Goal: Task Accomplishment & Management: Use online tool/utility

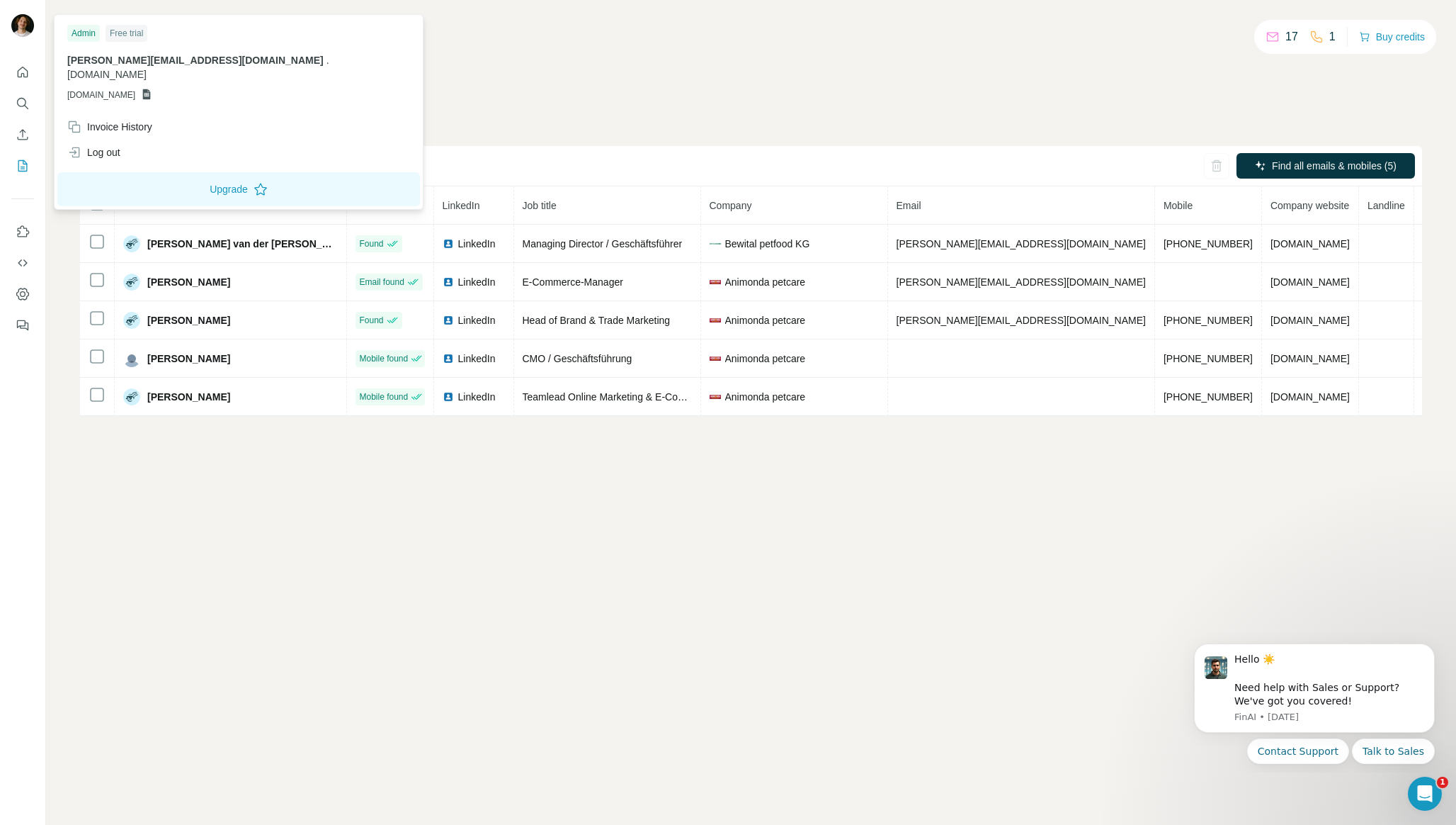
click at [26, 25] on img at bounding box center [23, 25] width 23 height 23
click at [117, 37] on div "Free trial" at bounding box center [127, 32] width 42 height 17
click at [25, 28] on img at bounding box center [23, 25] width 23 height 23
click at [850, 148] on div "Find all emails & mobiles (5)" at bounding box center [750, 166] width 1342 height 40
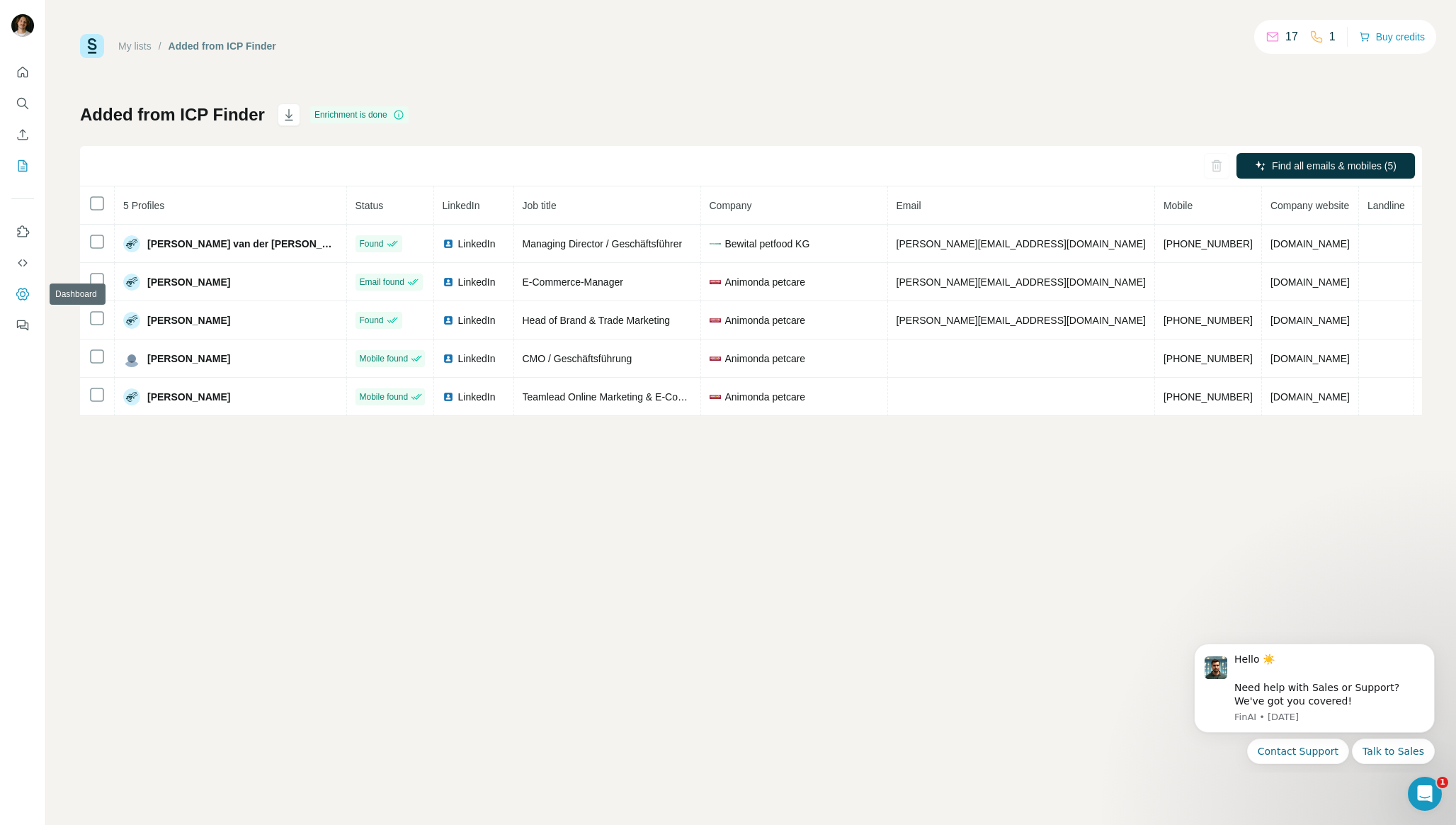
click at [20, 284] on button "Dashboard" at bounding box center [23, 293] width 23 height 25
click at [23, 294] on icon "Dashboard" at bounding box center [23, 294] width 14 height 14
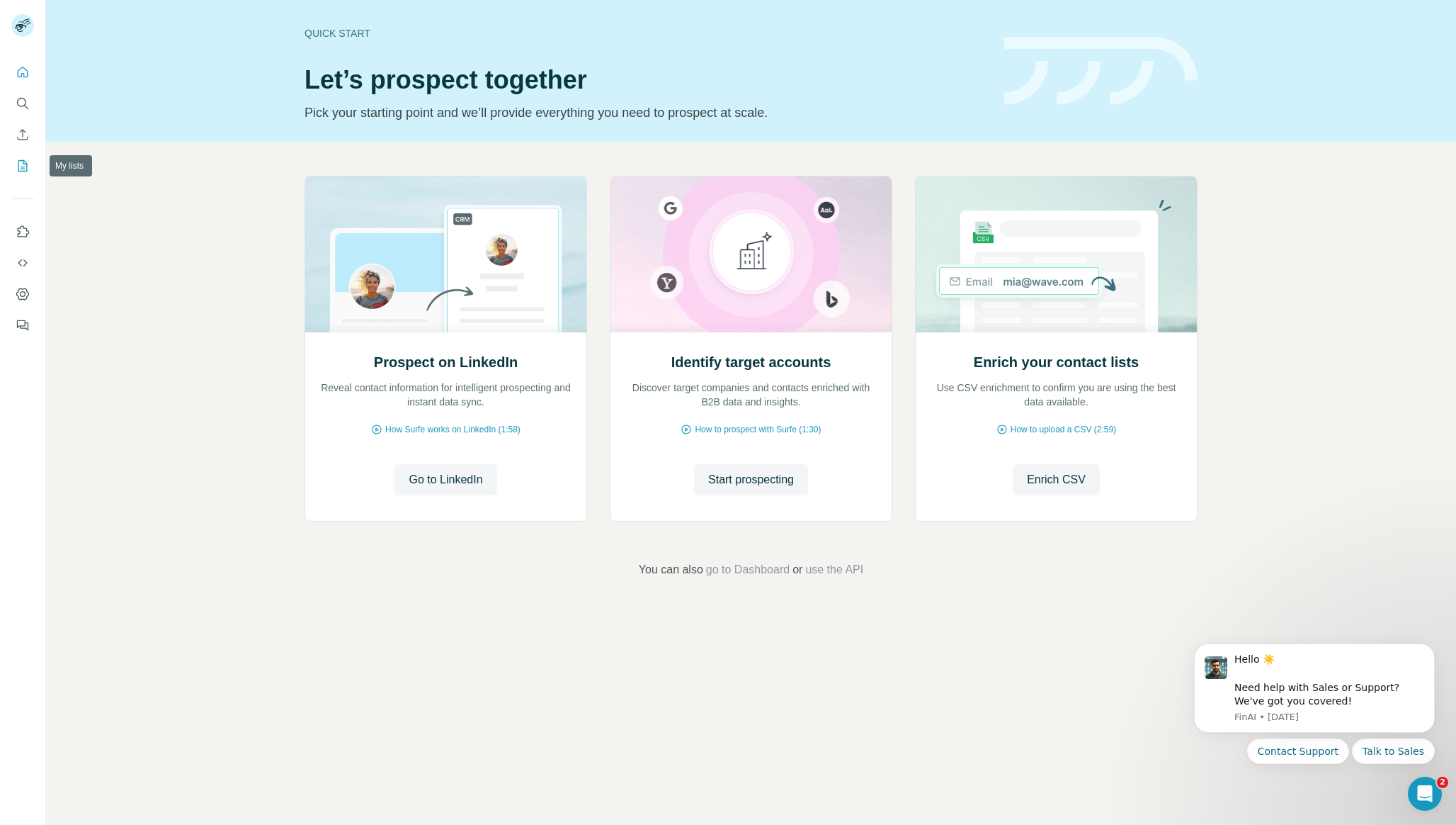
click at [28, 173] on button "My lists" at bounding box center [23, 166] width 23 height 25
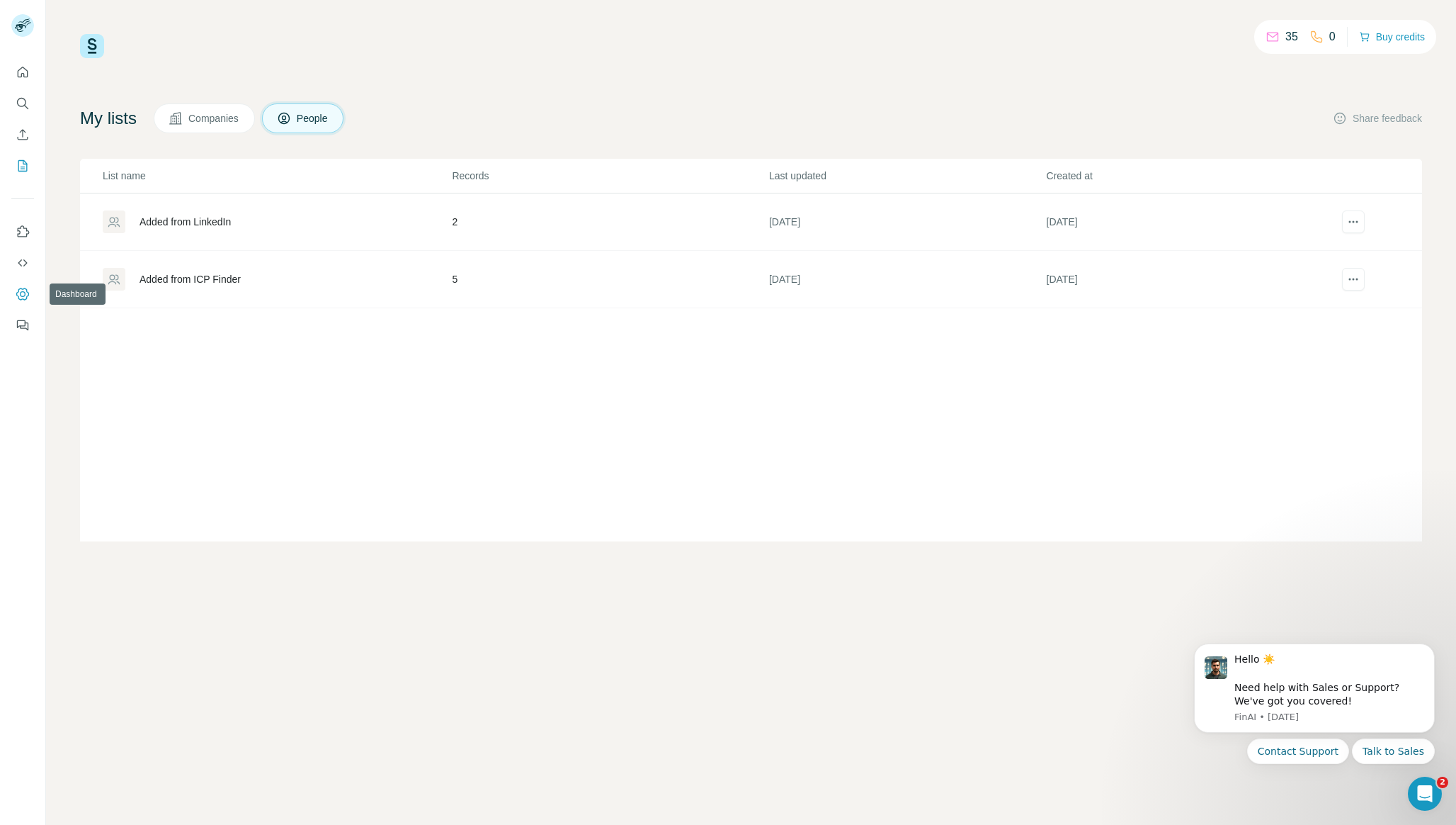
click at [20, 286] on button "Dashboard" at bounding box center [23, 293] width 23 height 25
click at [25, 76] on icon "Quick start" at bounding box center [23, 72] width 11 height 11
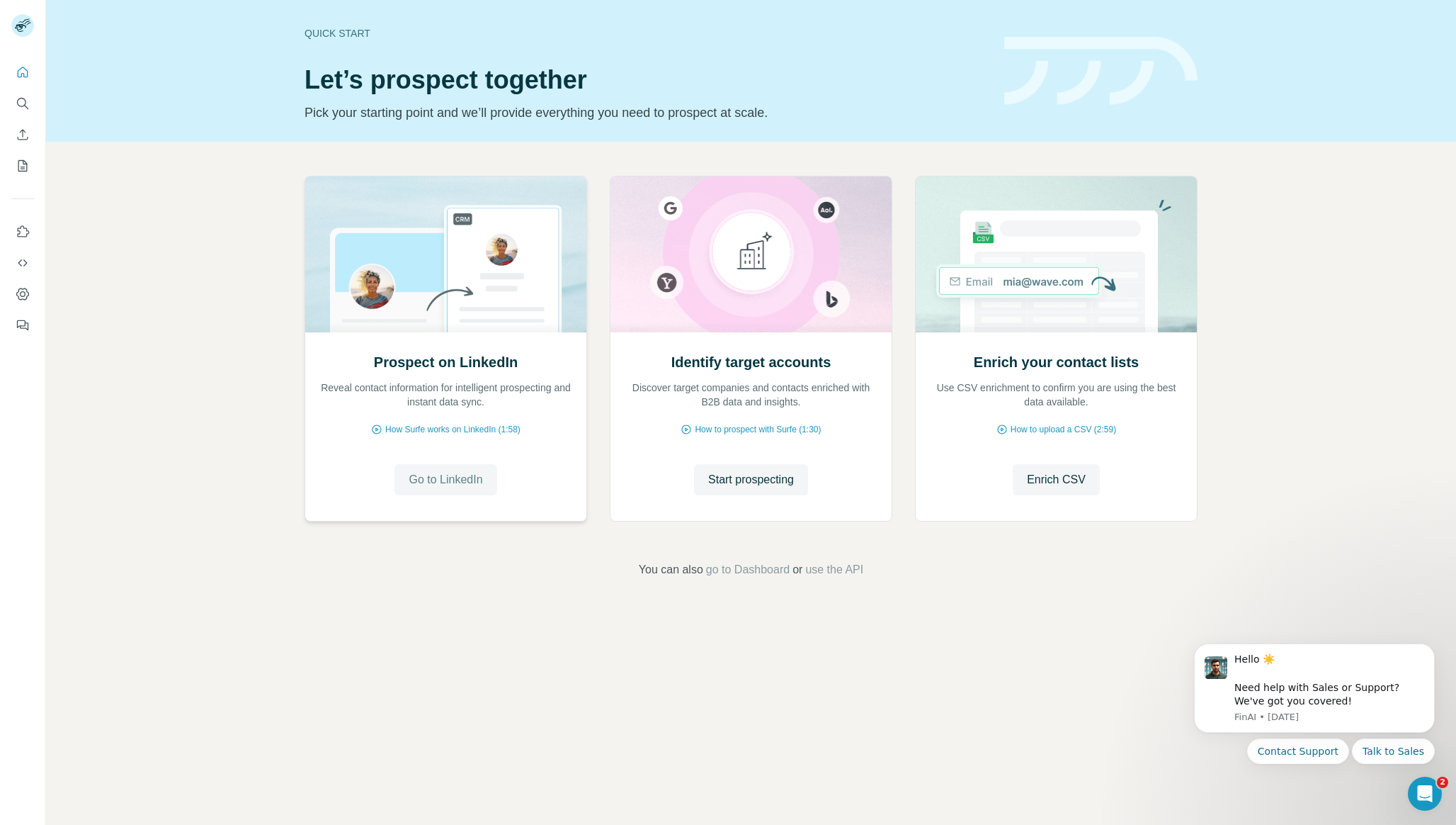
click at [440, 483] on span "Go to LinkedIn" at bounding box center [446, 479] width 74 height 17
click at [743, 487] on span "Start prospecting" at bounding box center [751, 479] width 86 height 17
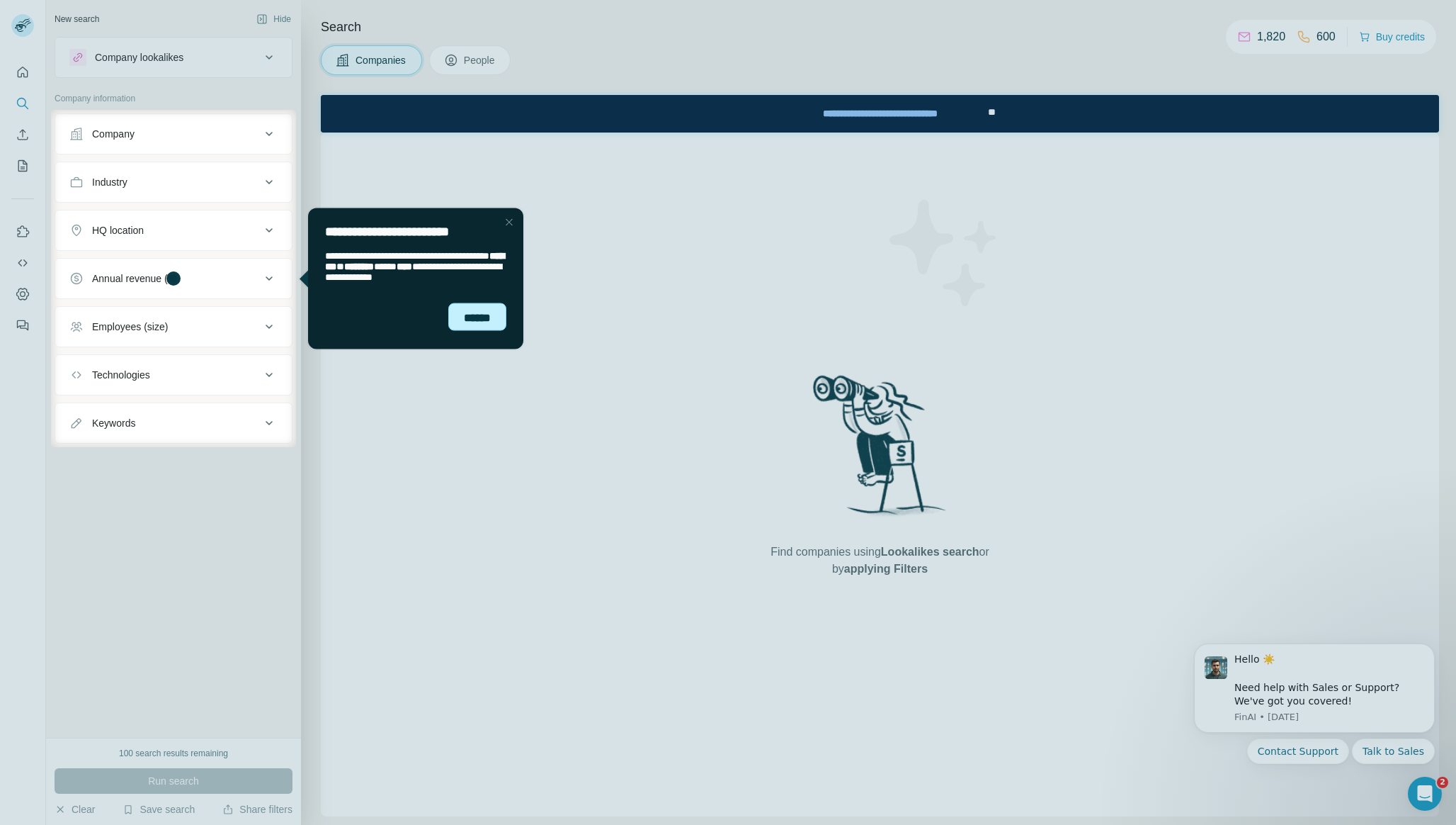
click at [477, 302] on div "******" at bounding box center [477, 316] width 58 height 28
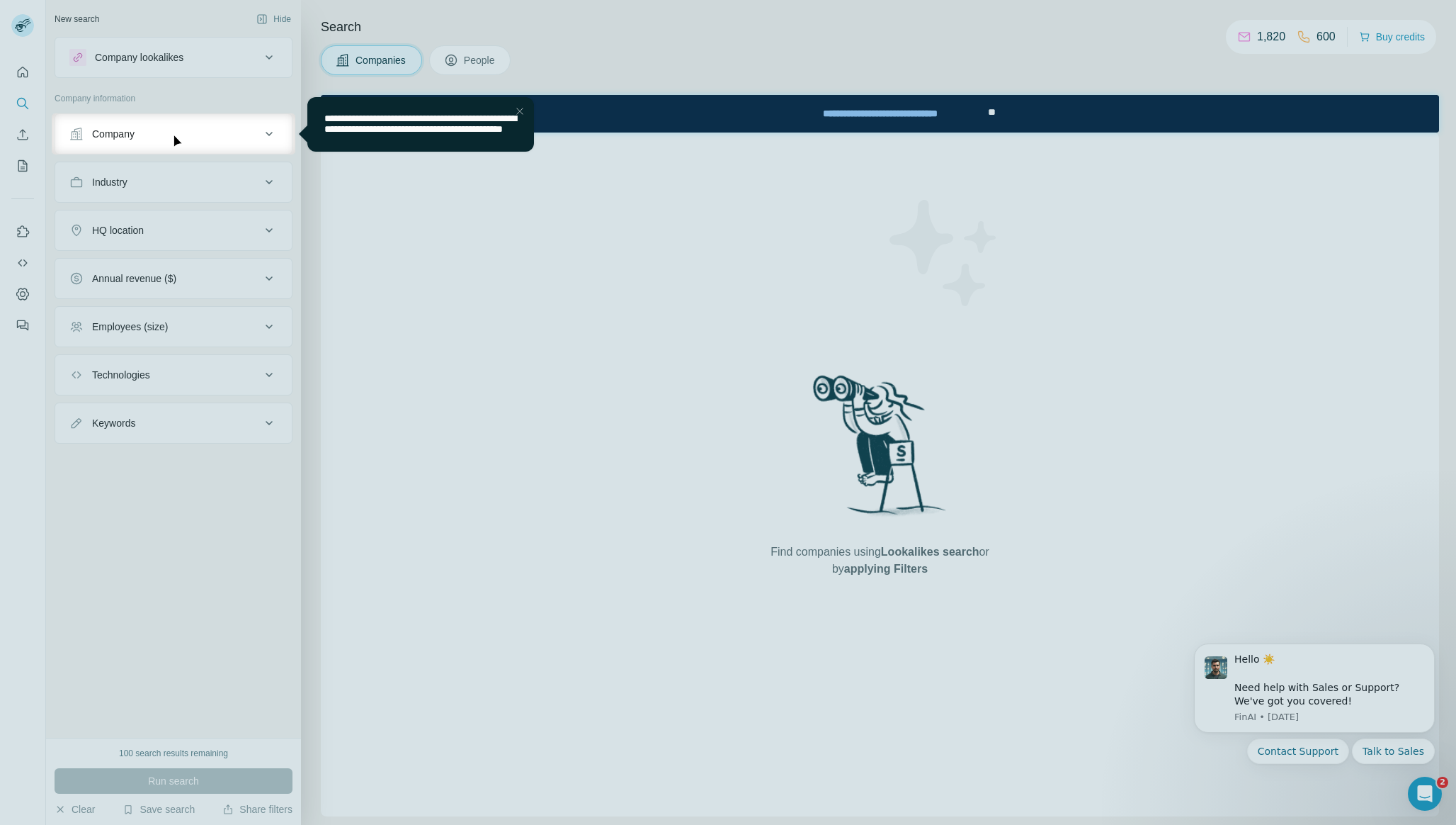
click at [523, 110] on div "Close Step" at bounding box center [519, 110] width 17 height 17
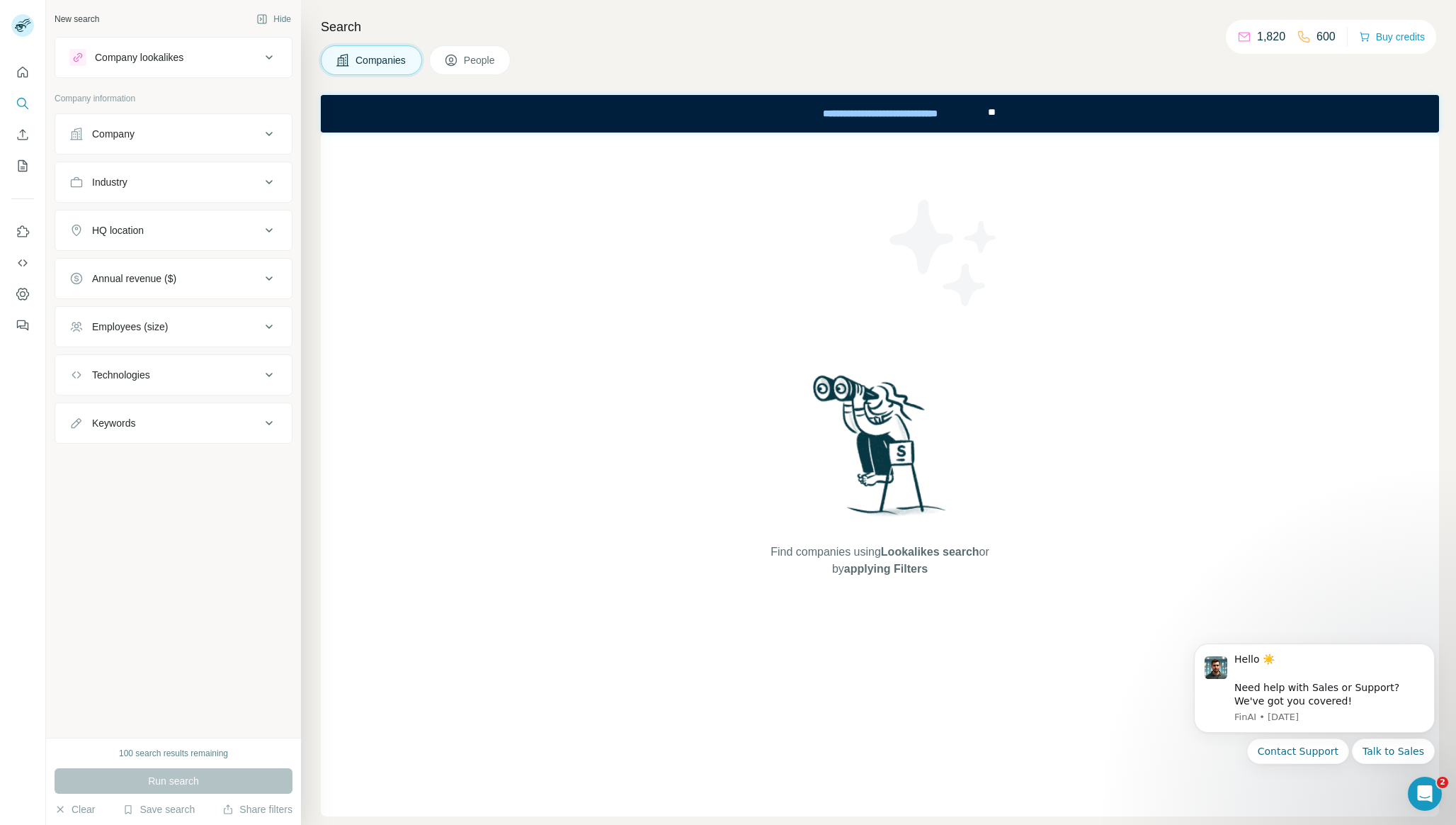
click at [203, 135] on div "Company" at bounding box center [165, 134] width 191 height 14
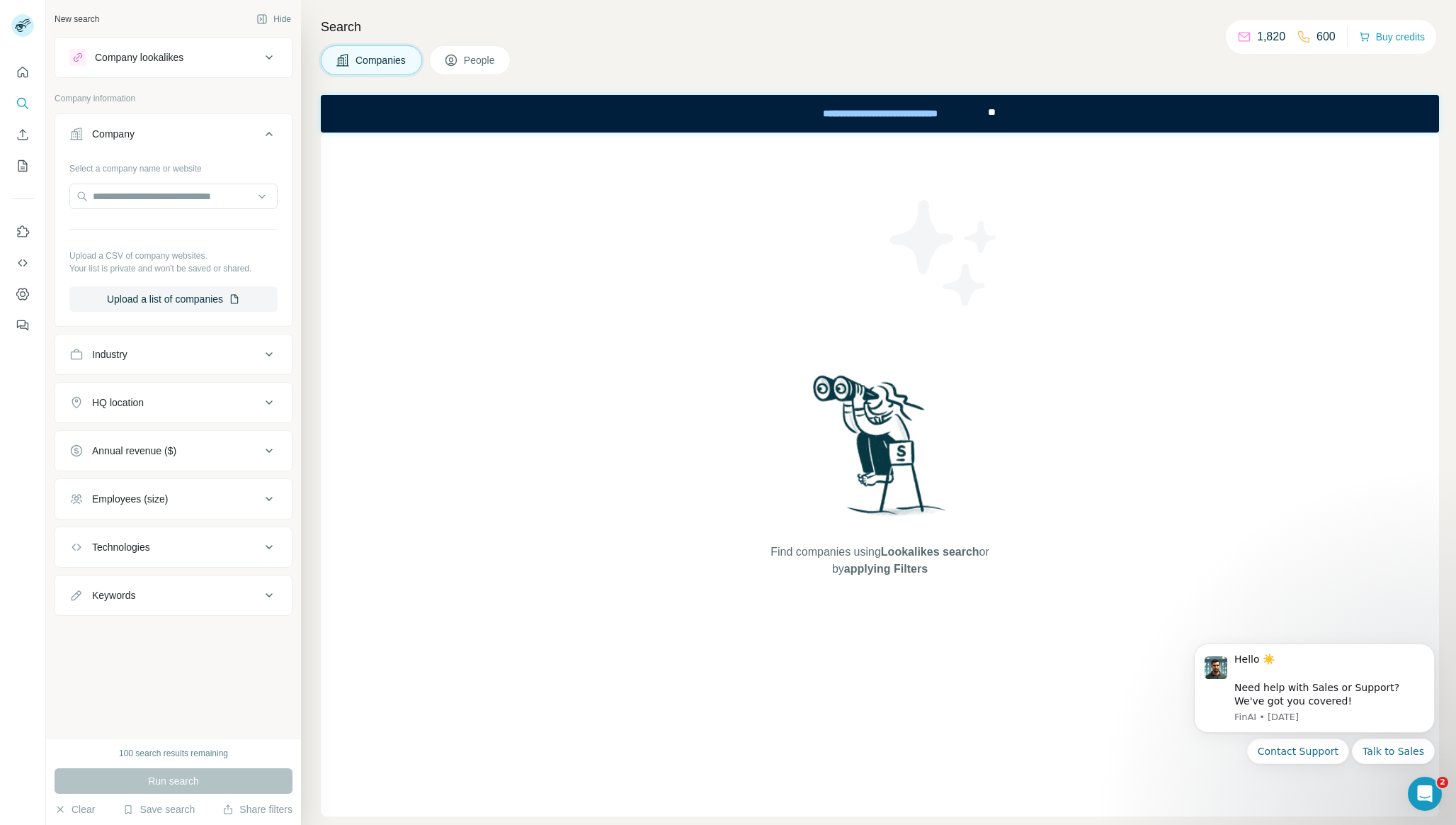
click at [215, 69] on button "Company lookalikes" at bounding box center [173, 57] width 236 height 34
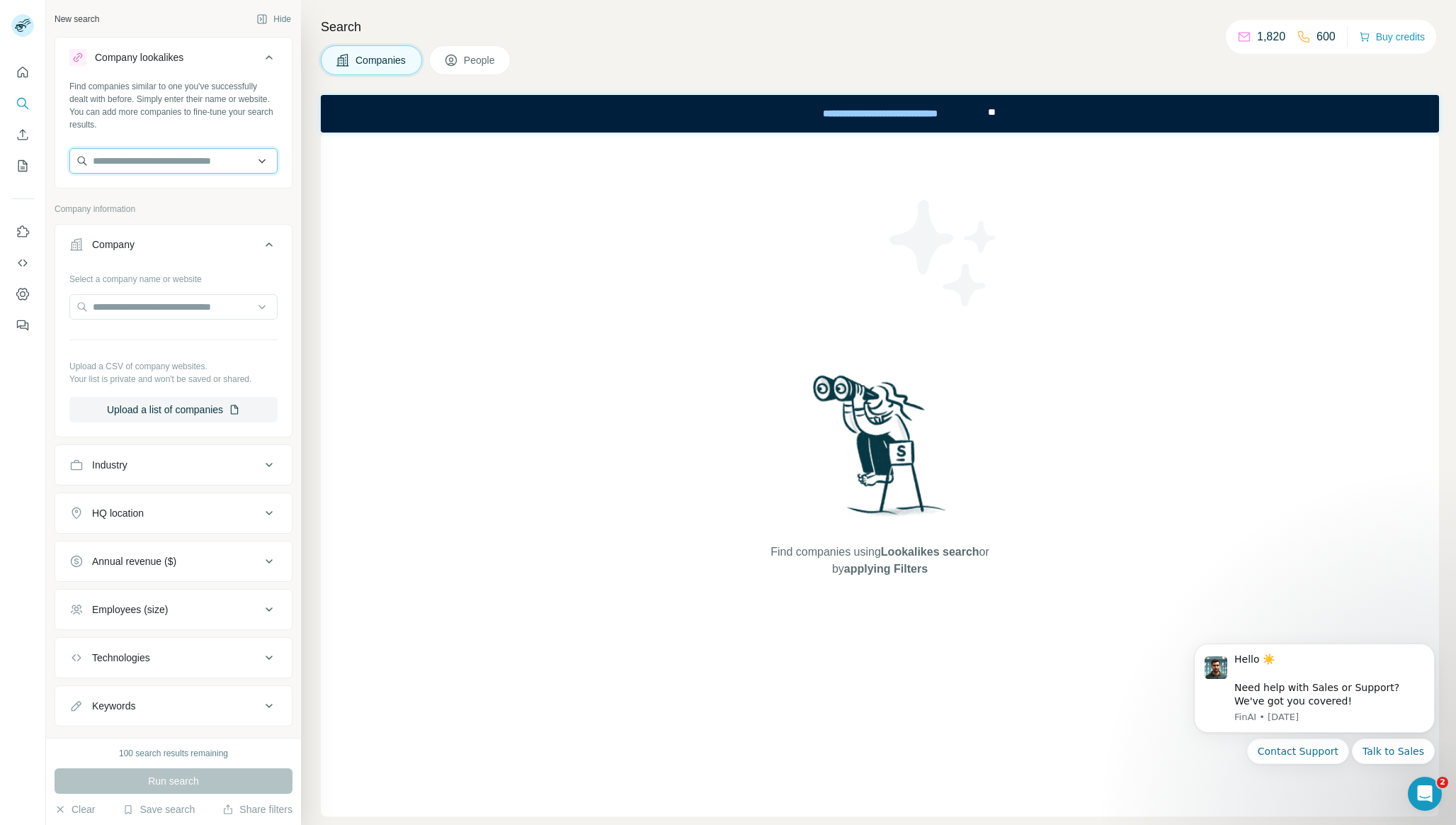
click at [161, 162] on input "text" at bounding box center [173, 160] width 208 height 25
click at [168, 166] on input "text" at bounding box center [173, 160] width 208 height 25
click at [183, 169] on input "****" at bounding box center [173, 160] width 208 height 25
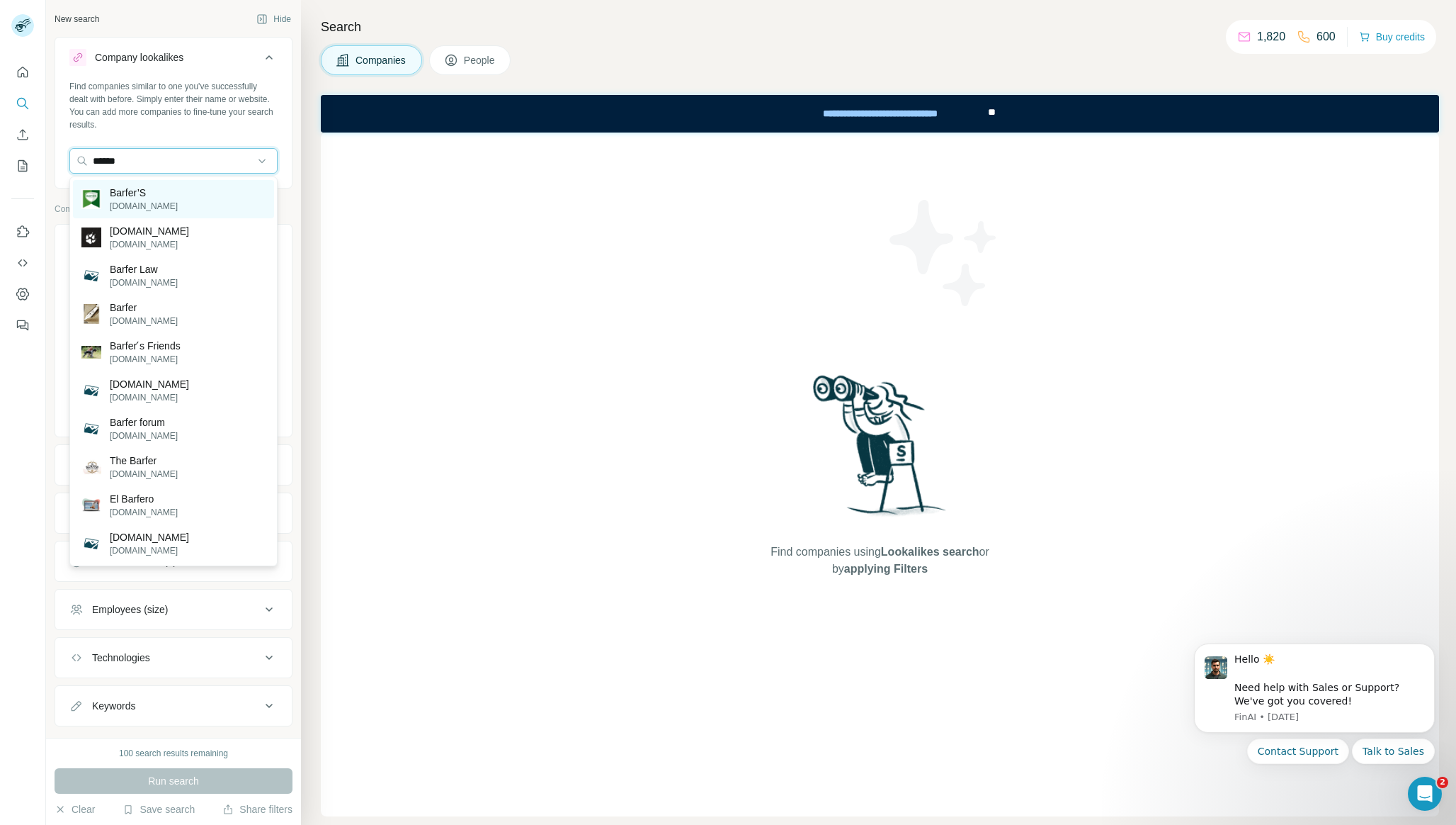
type input "******"
click at [192, 202] on div "Barfer’S [DOMAIN_NAME]" at bounding box center [173, 200] width 201 height 39
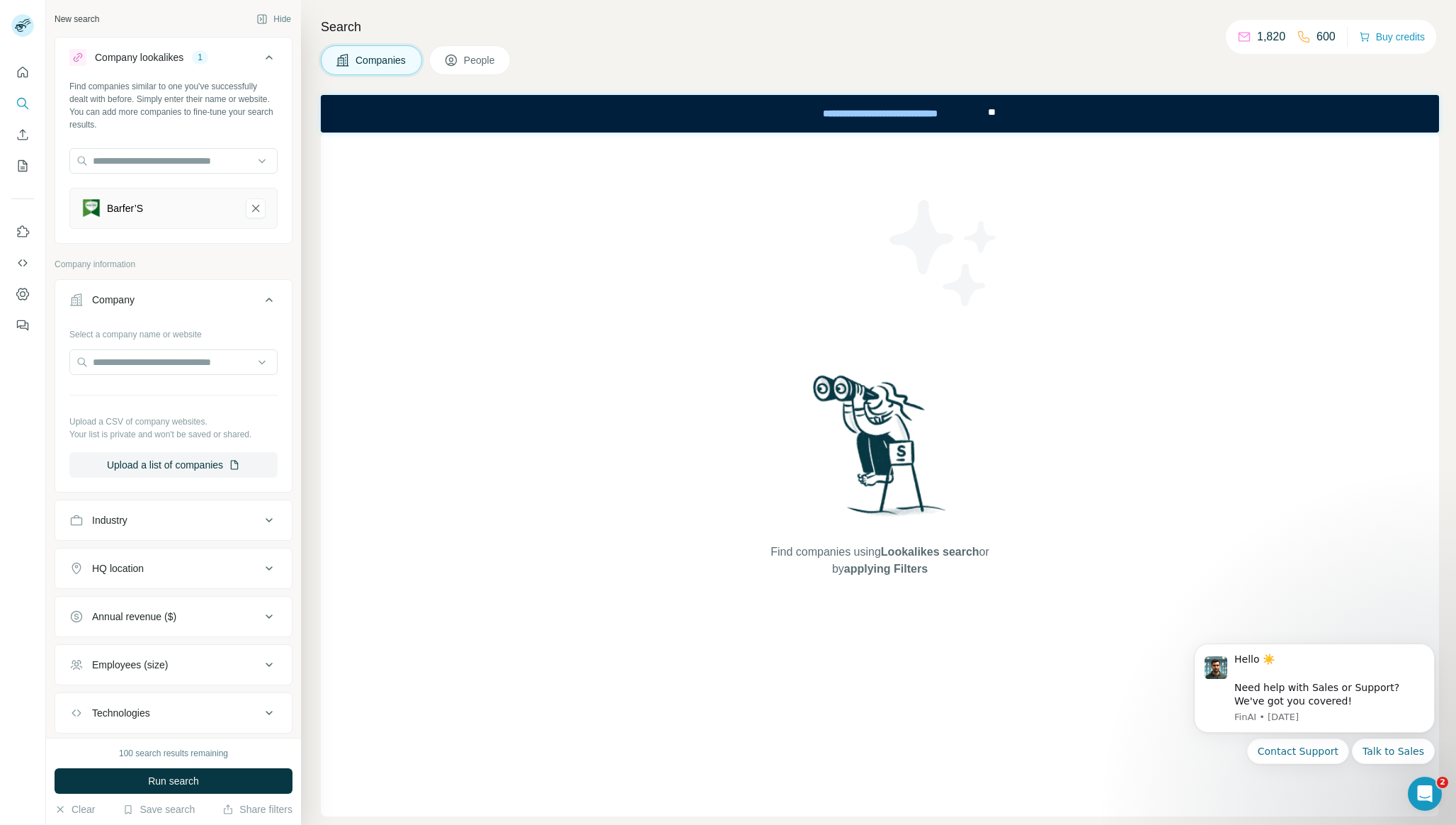
scroll to position [83, 0]
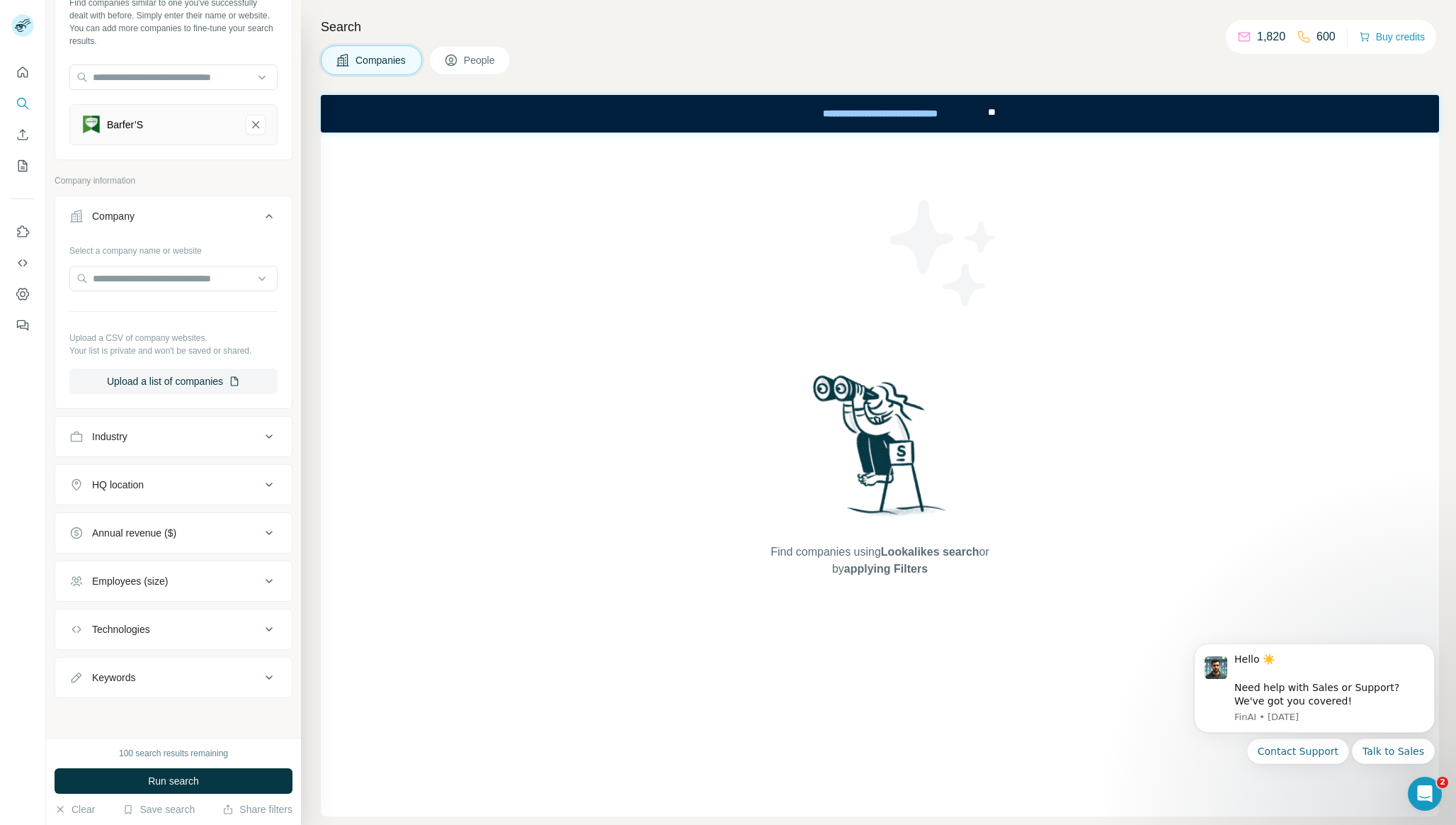
click at [188, 429] on div "Industry" at bounding box center [165, 436] width 191 height 14
click at [190, 529] on div "HQ location" at bounding box center [165, 527] width 191 height 14
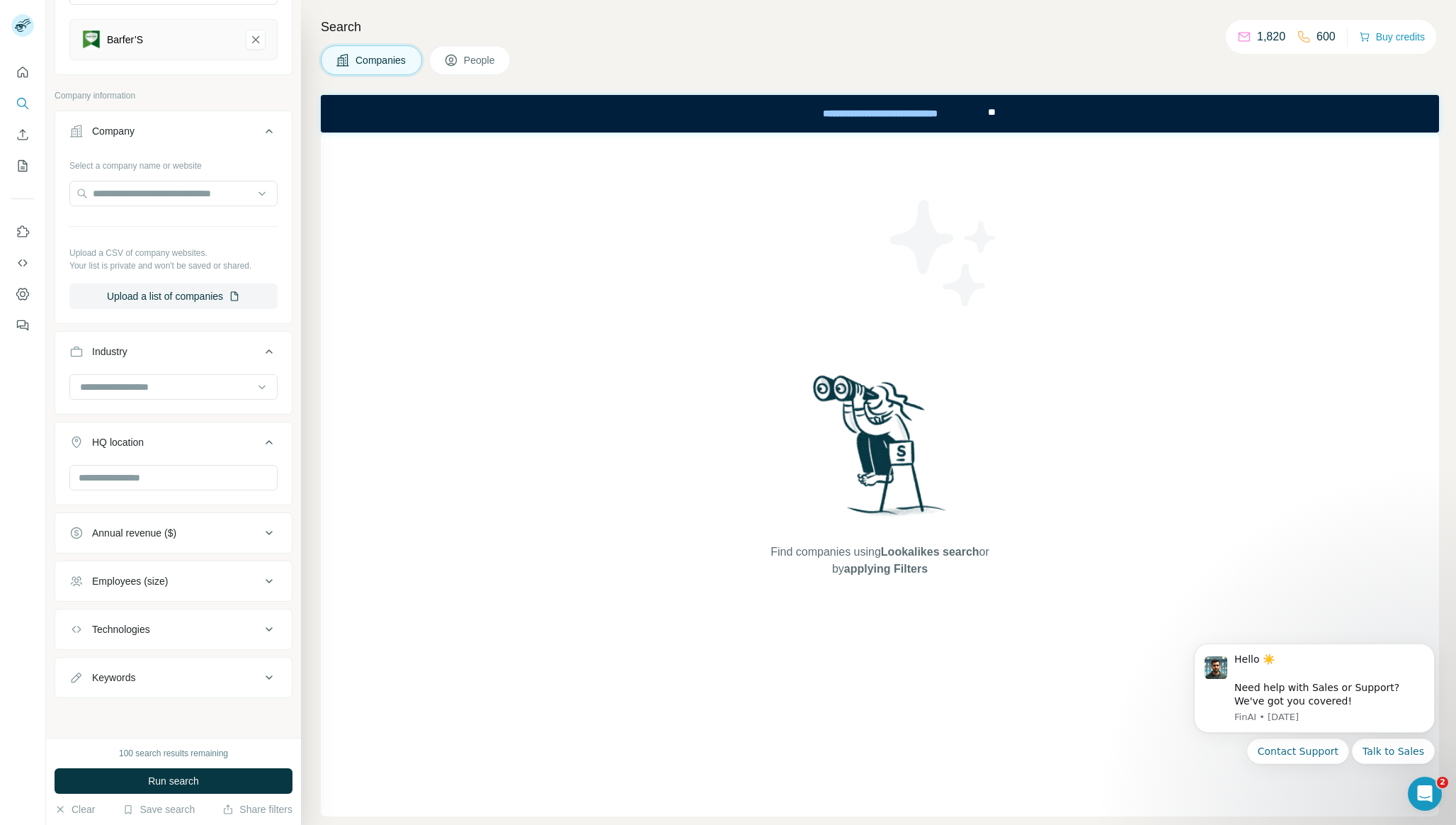
click at [202, 585] on div "Employees (size)" at bounding box center [165, 581] width 191 height 14
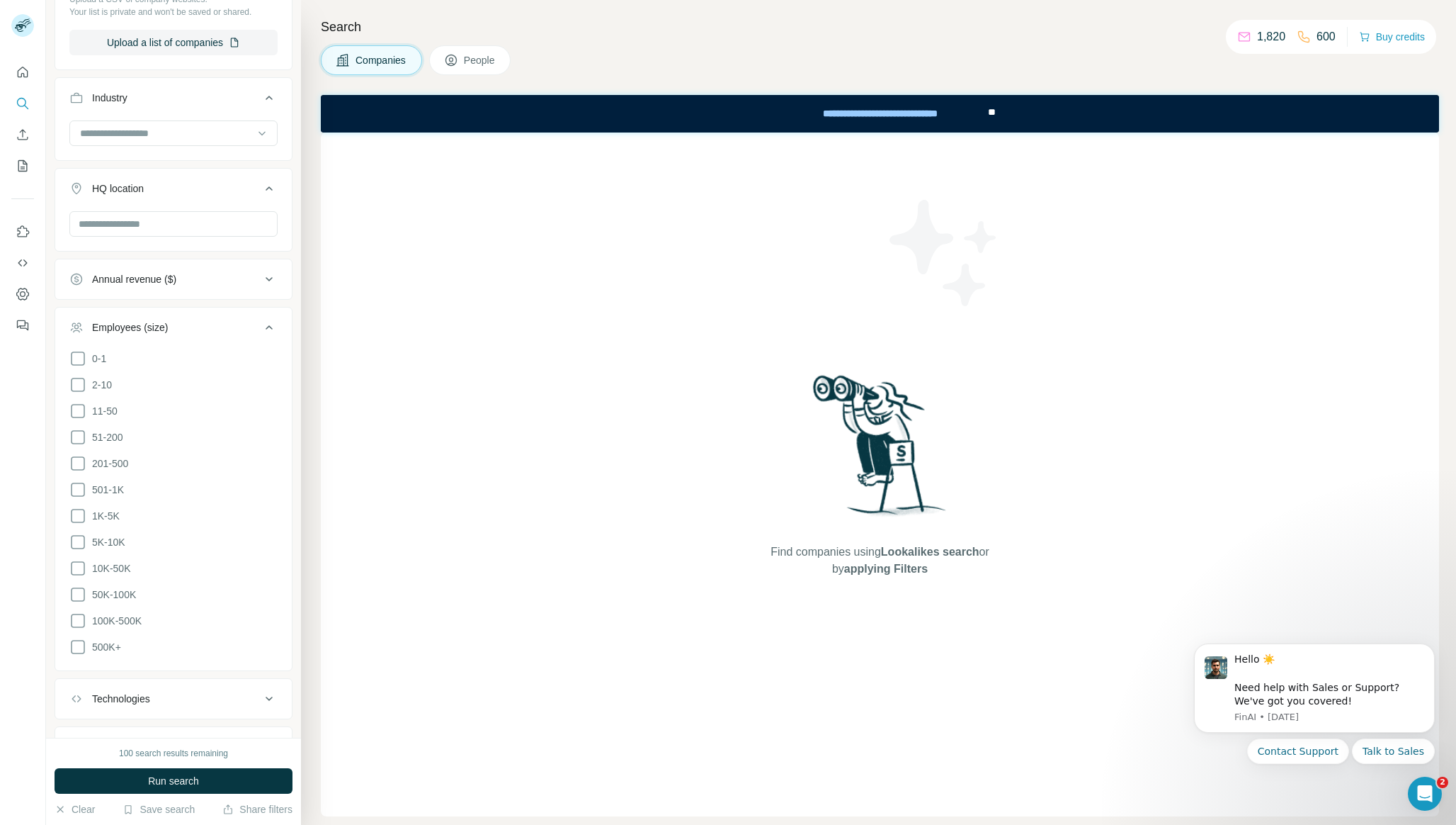
scroll to position [488, 0]
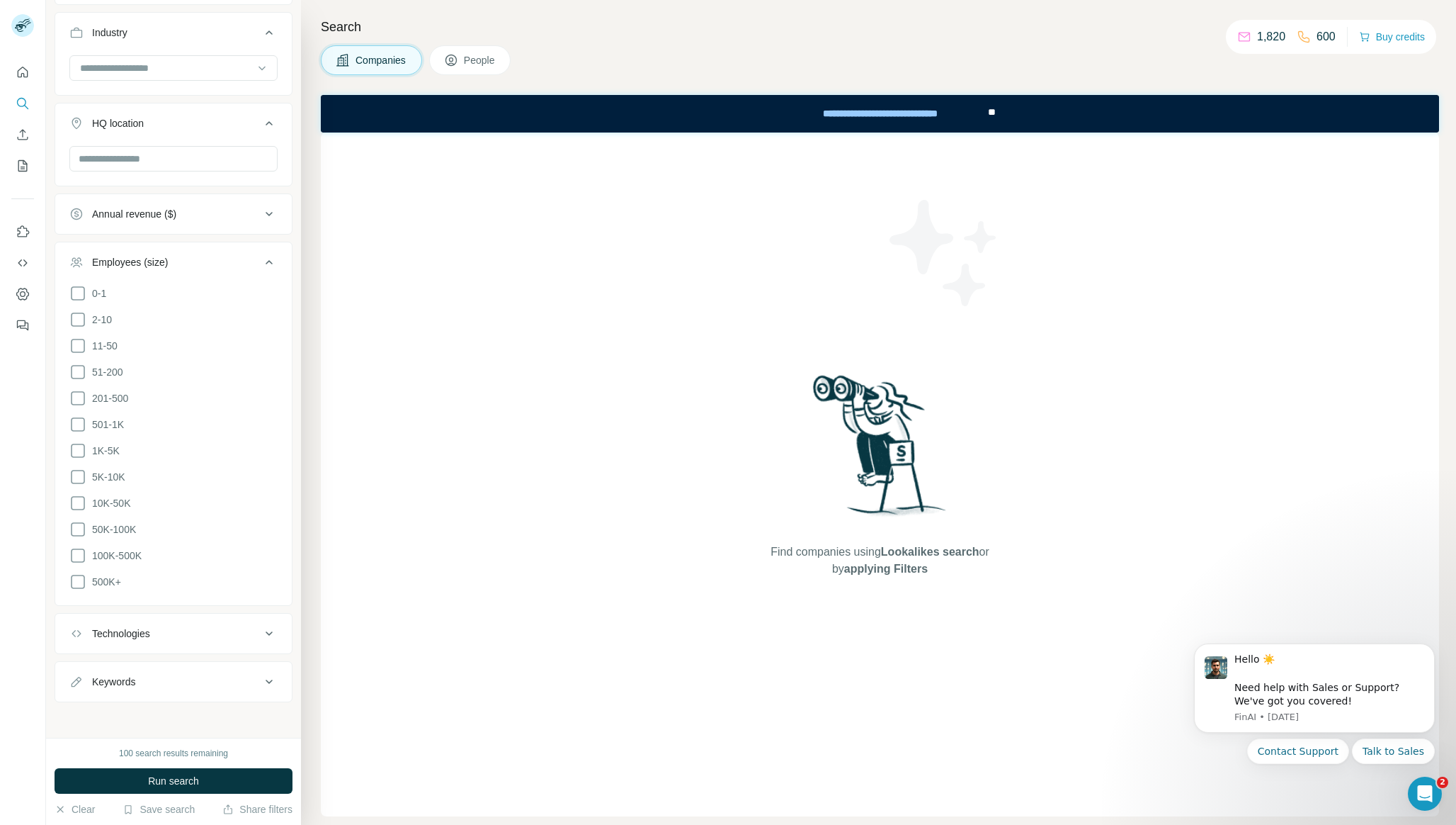
click at [74, 328] on ul "0-1 2-10 11-50 [PHONE_NUMBER] 501-1K 1K-5K 5K-10K 10K-50K 50K-100K 100K-500K 50…" at bounding box center [173, 438] width 208 height 307
click at [73, 384] on ul "0-1 2-10 11-50 [PHONE_NUMBER] 501-1K 1K-5K 5K-10K 10K-50K 50K-100K 100K-500K 50…" at bounding box center [173, 438] width 208 height 307
click at [73, 373] on icon at bounding box center [77, 371] width 17 height 17
click at [74, 334] on ul "0-1 2-10 11-50 [PHONE_NUMBER] 501-1K 1K-5K 5K-10K 10K-50K 50K-100K 100K-500K 50…" at bounding box center [173, 438] width 208 height 307
click at [75, 347] on icon at bounding box center [77, 345] width 17 height 17
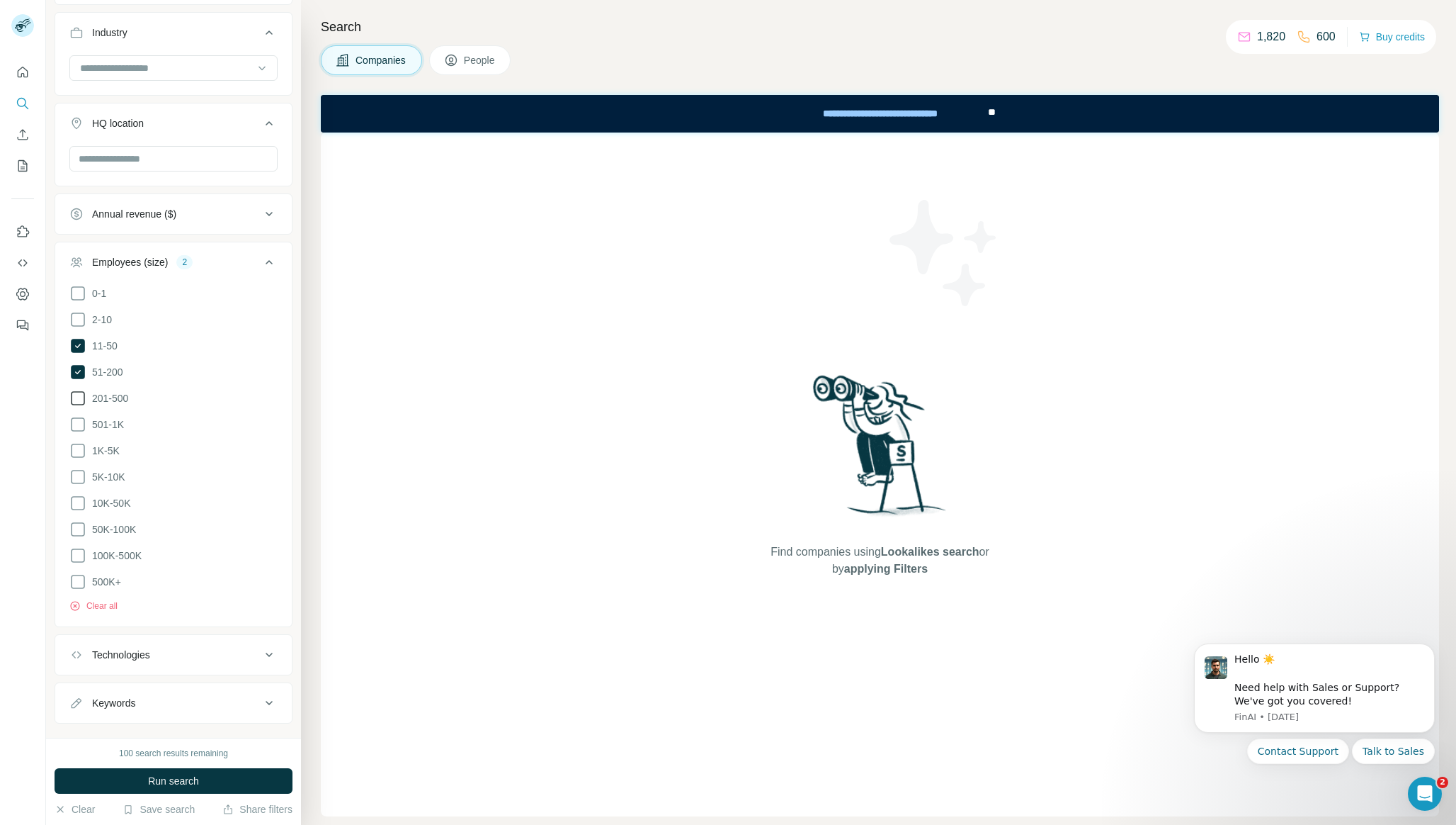
click at [80, 397] on icon at bounding box center [77, 398] width 17 height 17
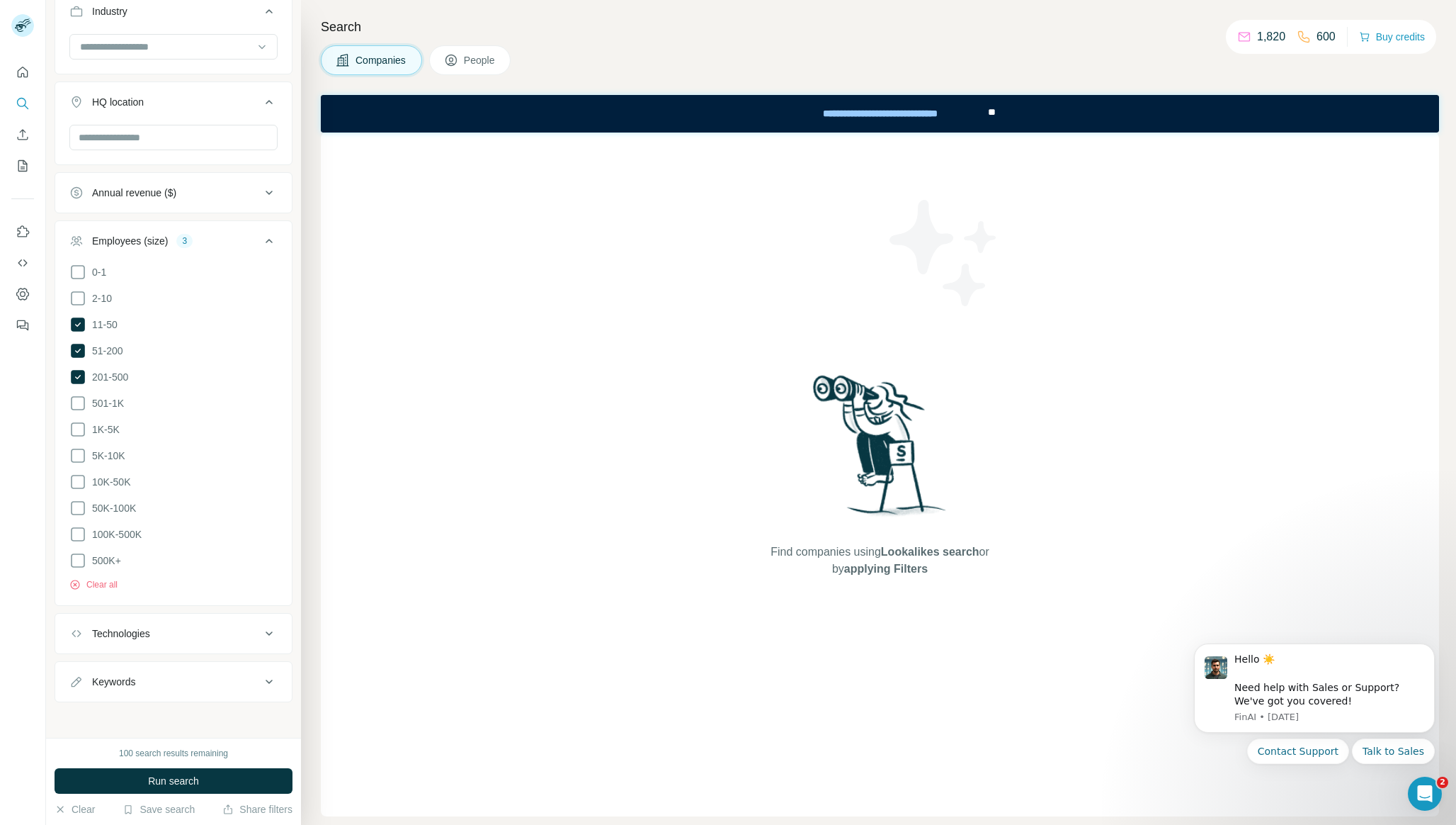
click at [274, 633] on icon at bounding box center [269, 633] width 17 height 17
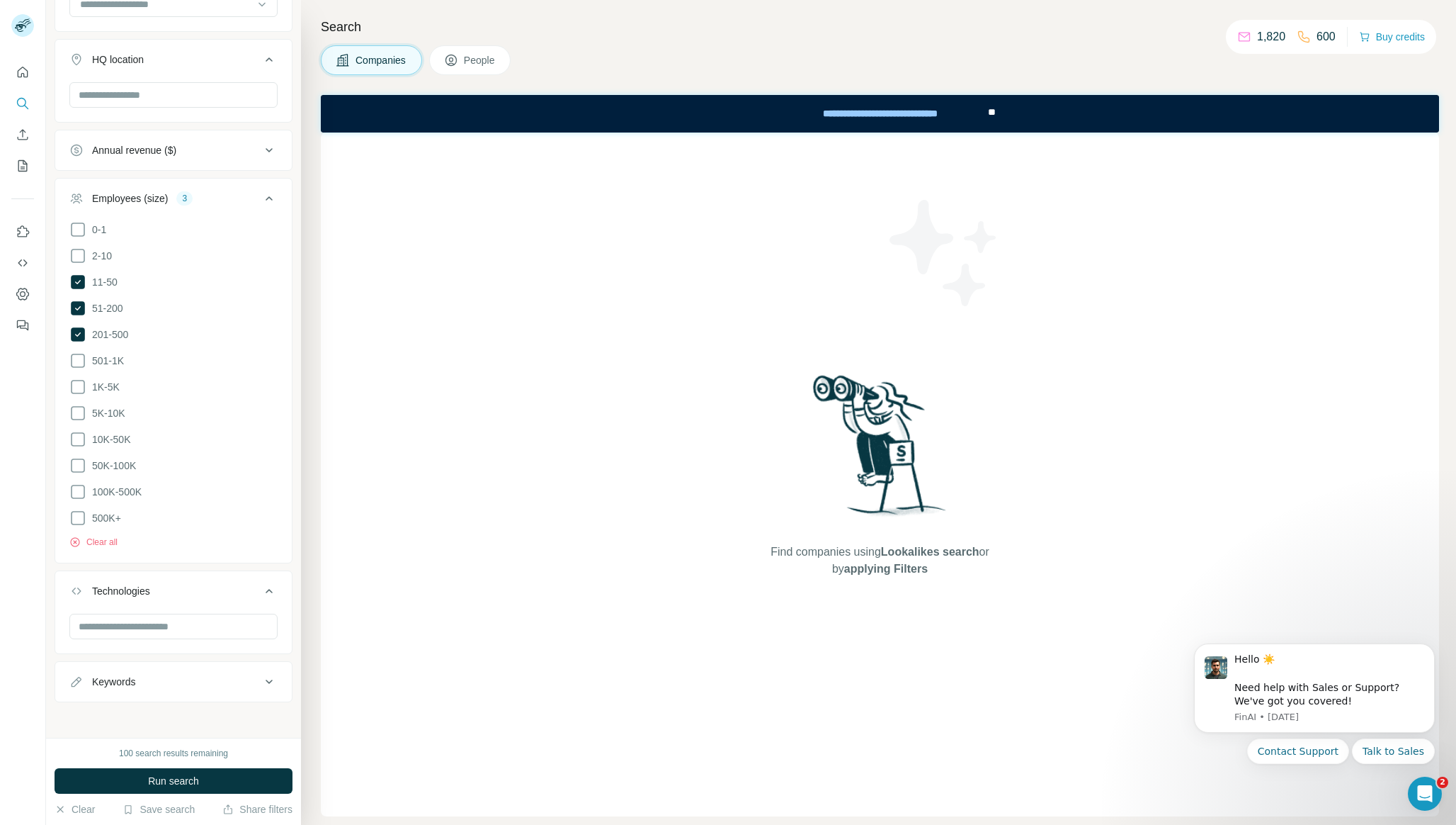
click at [228, 678] on div "Keywords" at bounding box center [165, 681] width 191 height 14
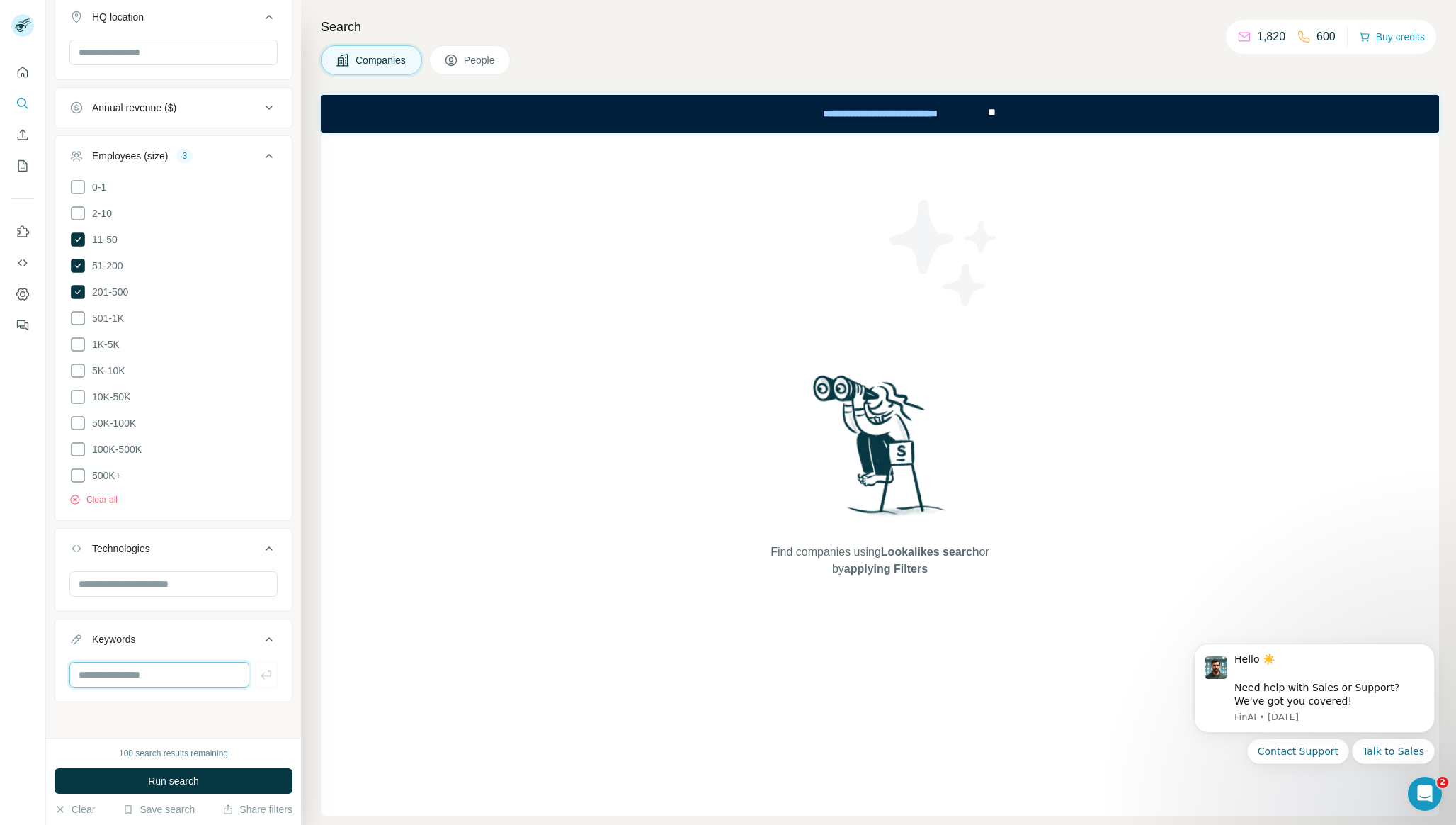
click at [228, 678] on input "text" at bounding box center [159, 674] width 180 height 25
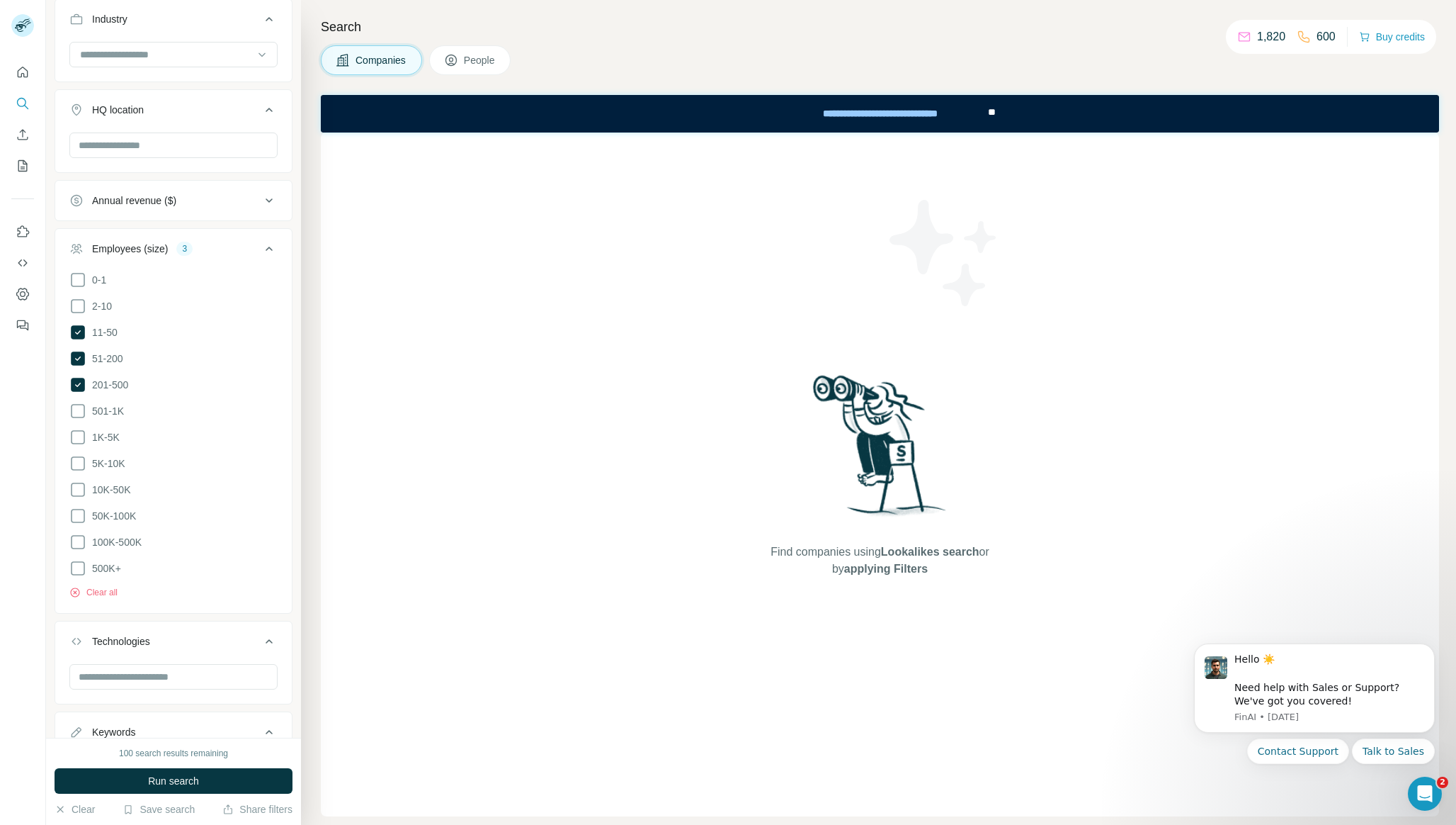
scroll to position [83, 0]
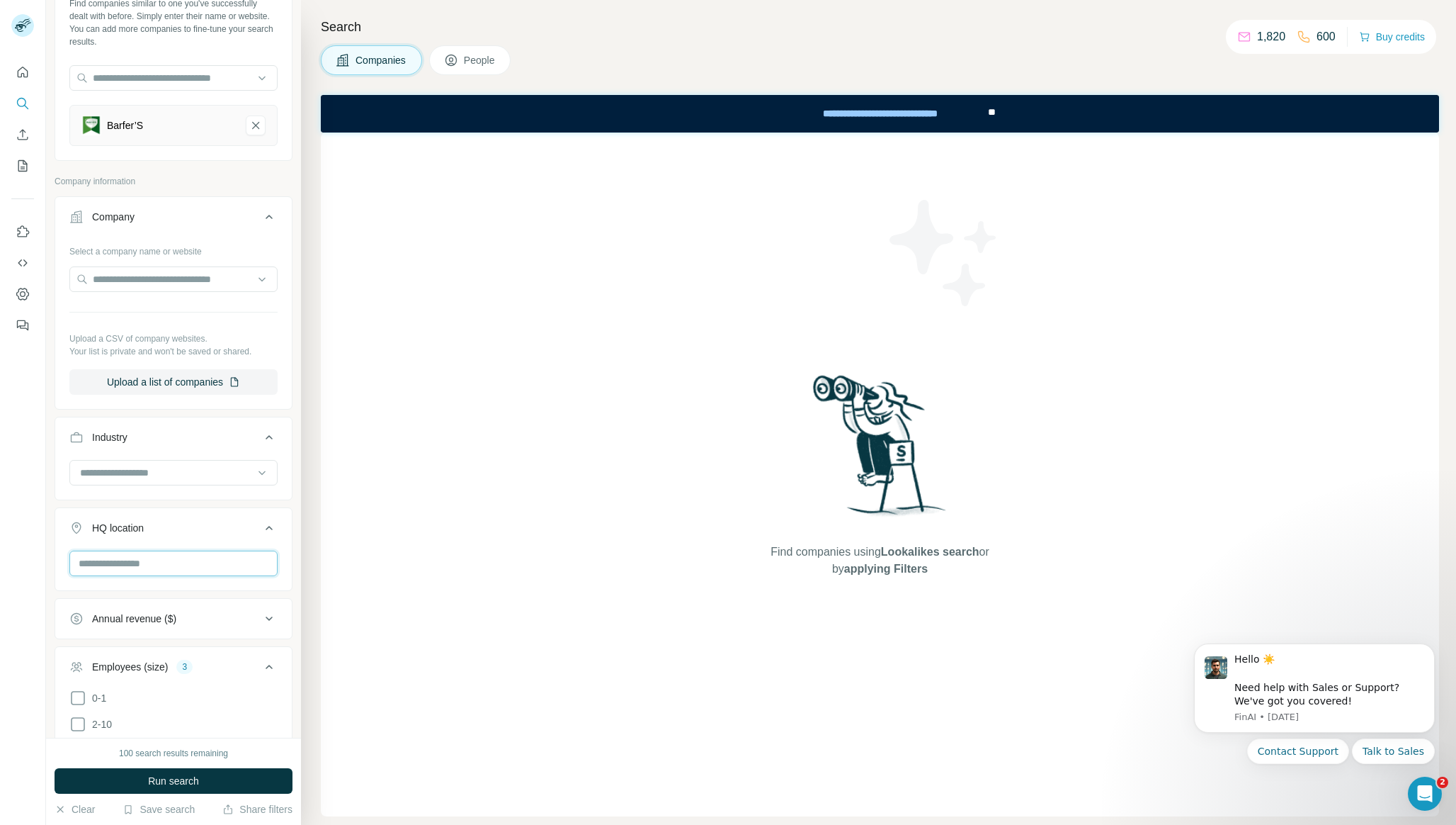
click at [207, 574] on input "text" at bounding box center [173, 563] width 208 height 25
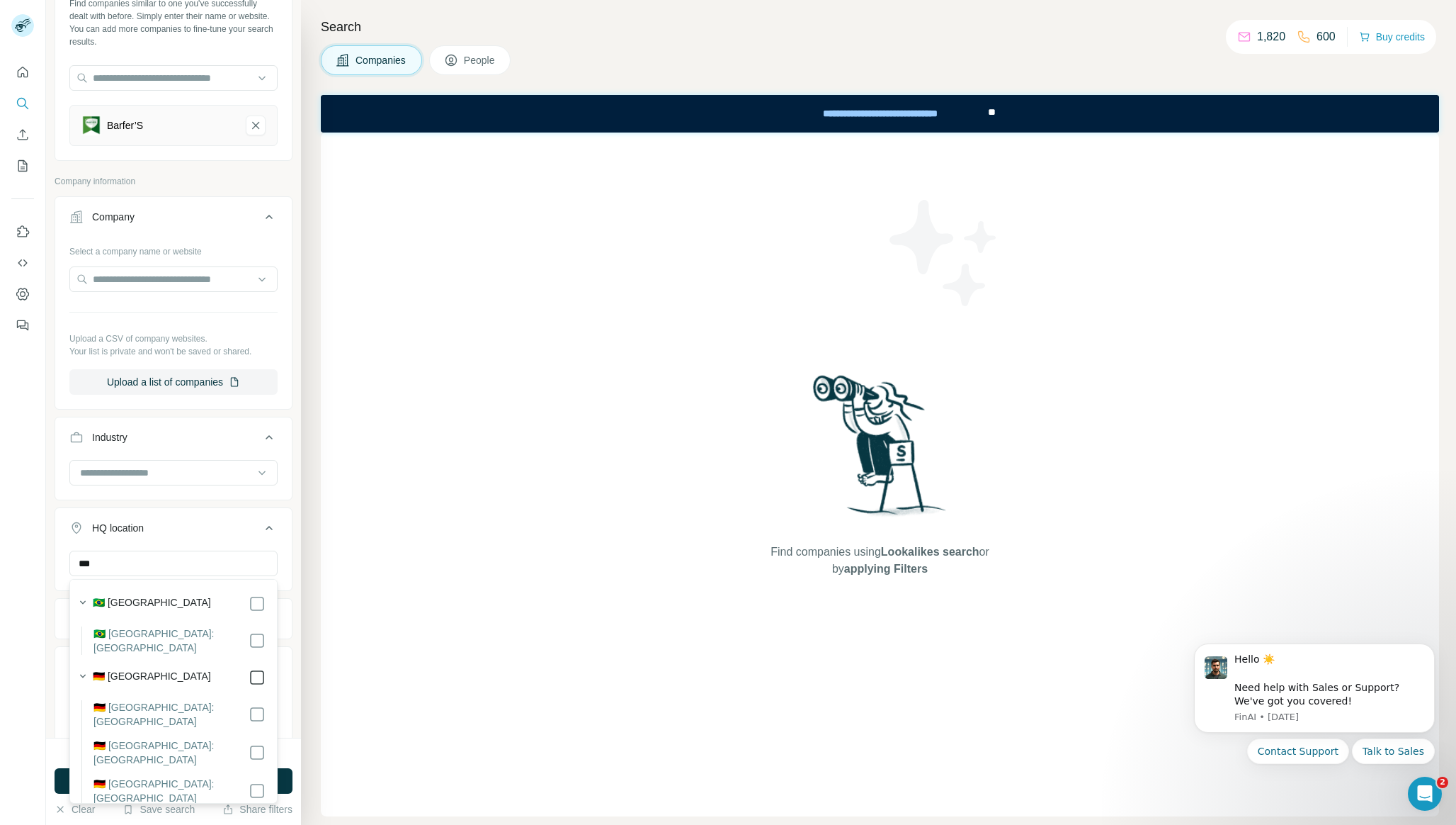
click at [250, 672] on div at bounding box center [257, 677] width 17 height 17
click at [172, 556] on input "***" at bounding box center [173, 563] width 208 height 25
click at [191, 551] on input "*******" at bounding box center [173, 563] width 208 height 25
click at [191, 557] on input "*******" at bounding box center [173, 563] width 208 height 25
type input "*******"
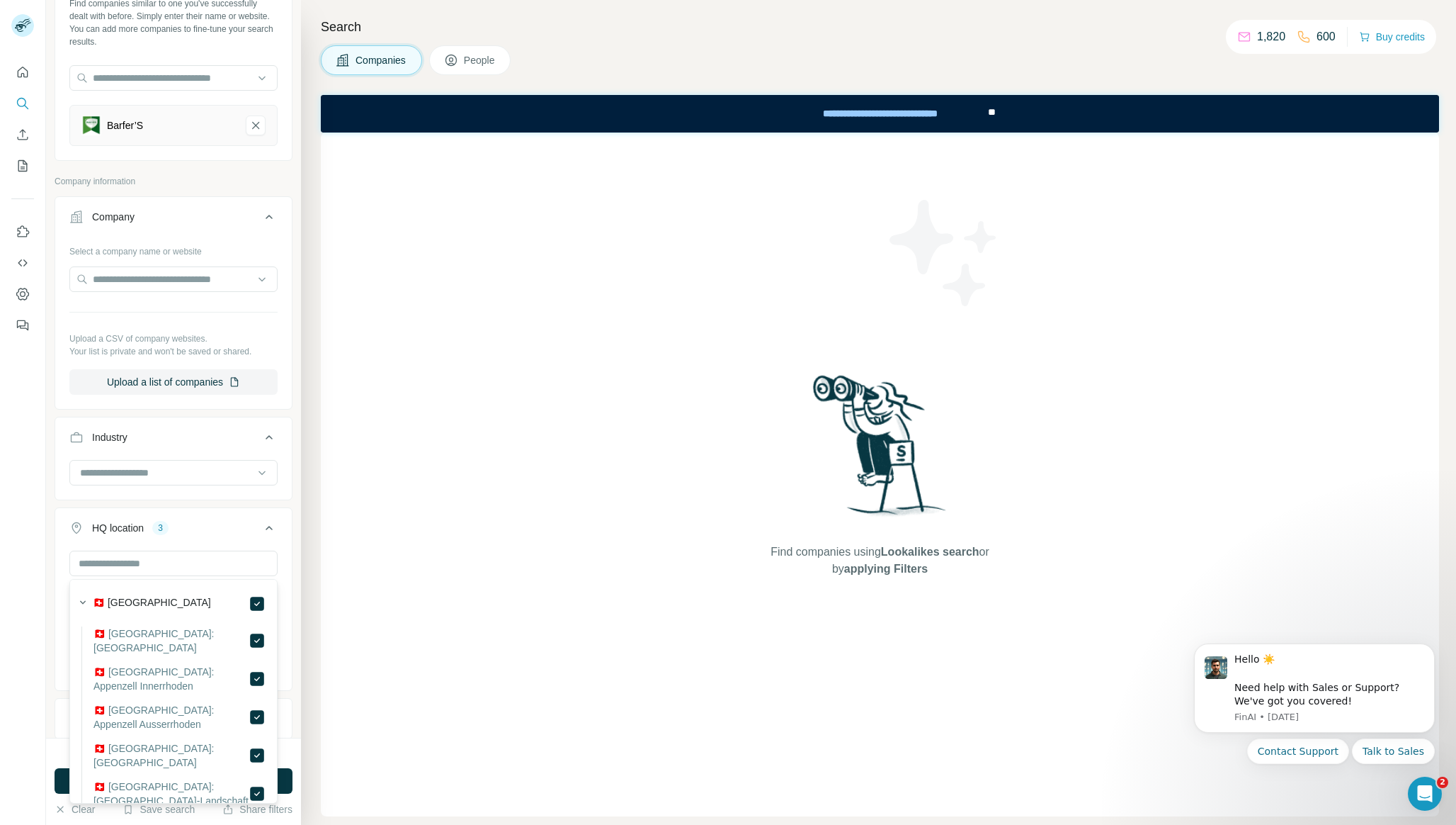
click at [220, 507] on ul "Company Select a company name or website Upload a CSV of company websites. Your…" at bounding box center [173, 754] width 238 height 1117
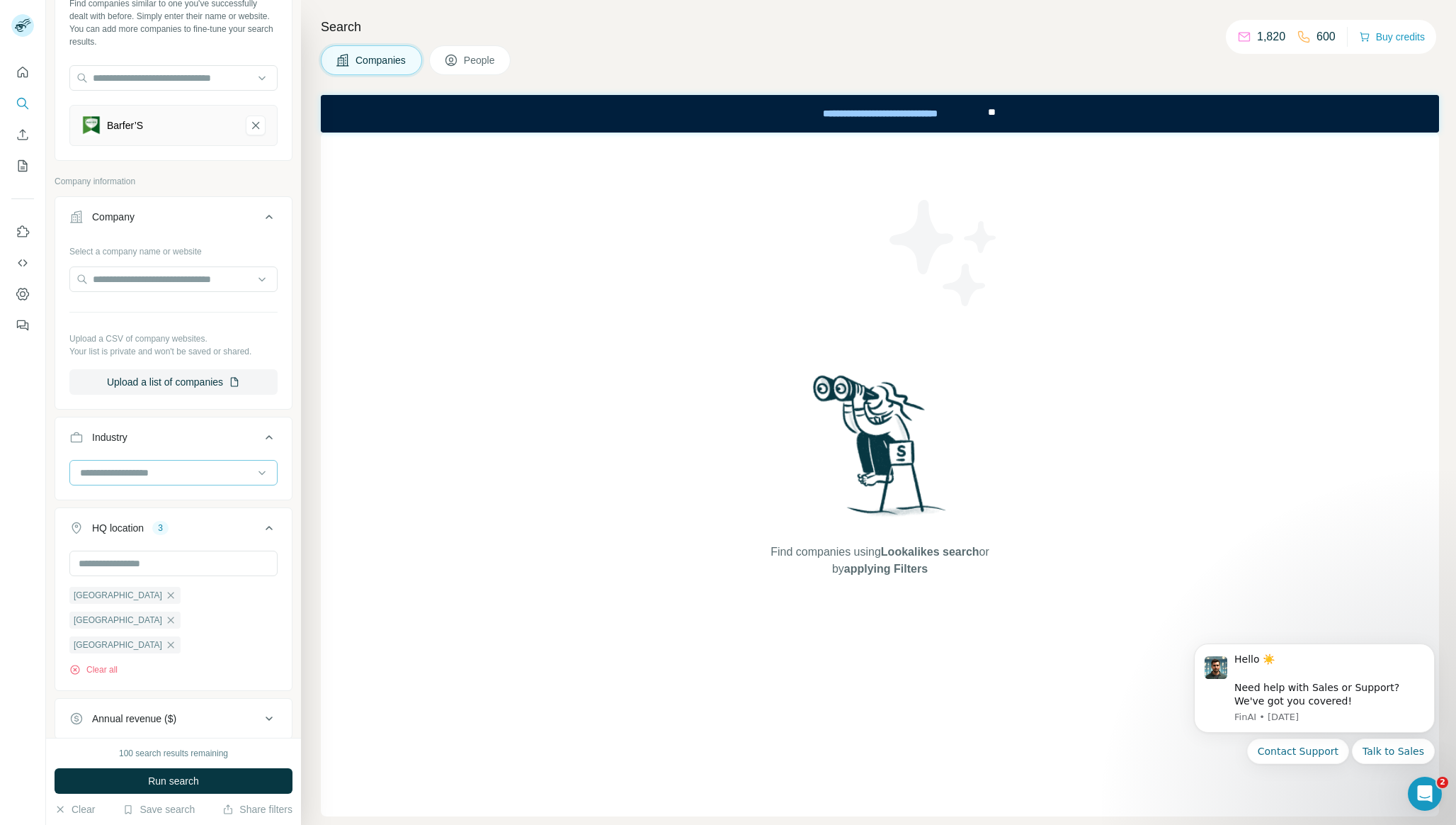
click at [179, 476] on input at bounding box center [166, 473] width 175 height 16
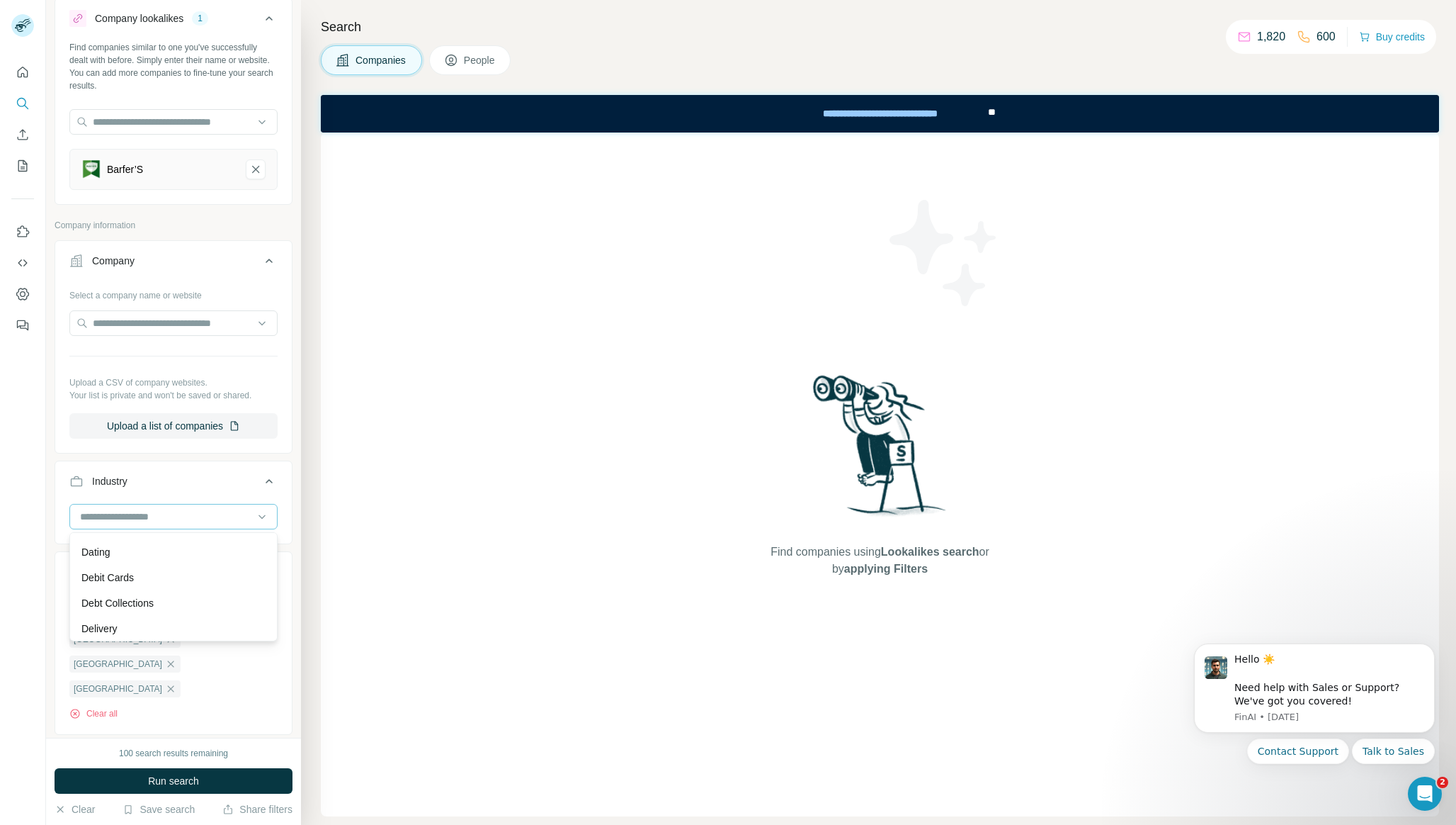
scroll to position [3946, 0]
click at [209, 480] on div "Industry" at bounding box center [165, 481] width 191 height 14
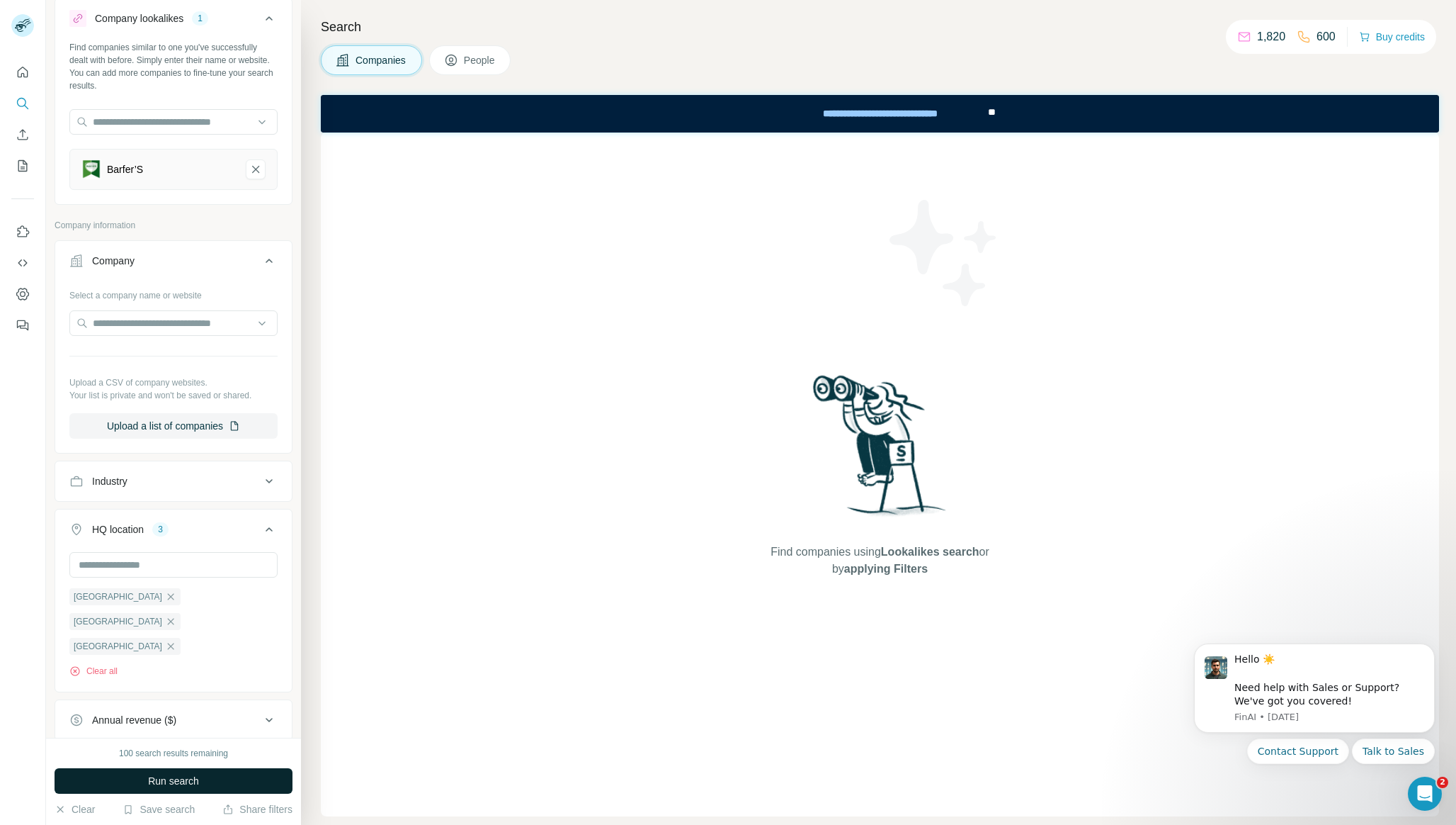
click at [162, 772] on button "Run search" at bounding box center [173, 780] width 238 height 25
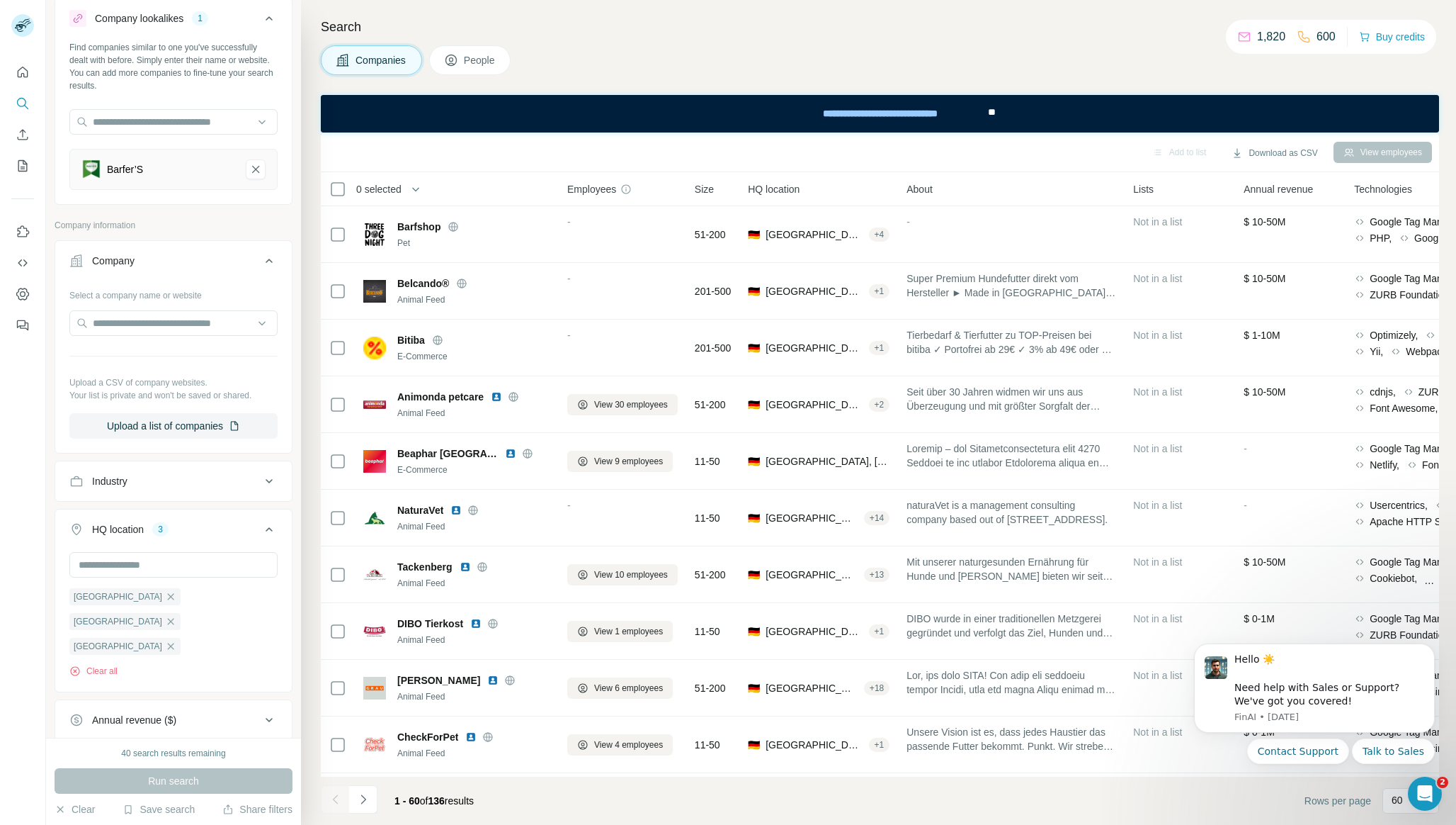
click at [493, 68] on button "People" at bounding box center [470, 60] width 82 height 30
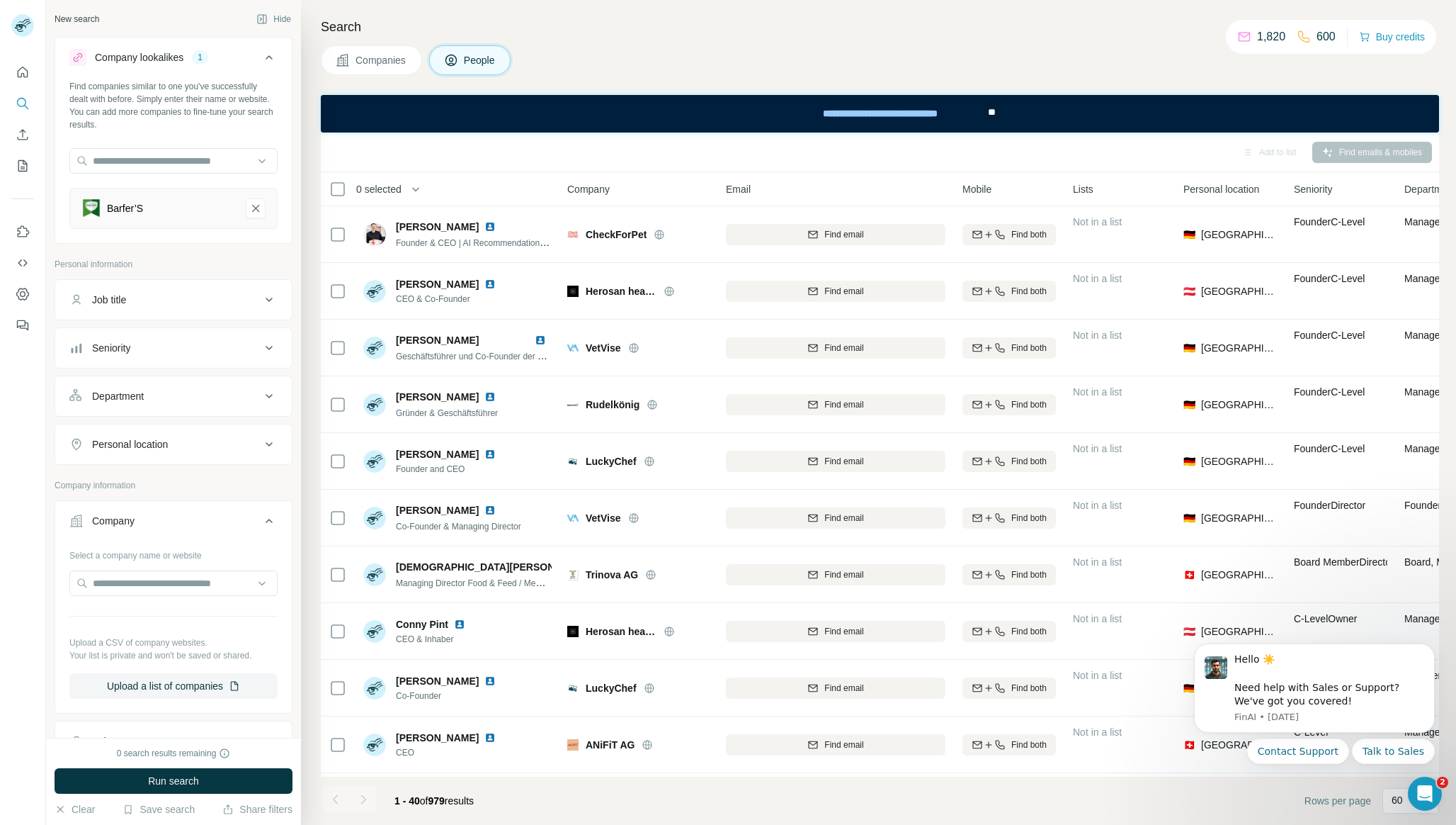
click at [191, 299] on div "Job title" at bounding box center [165, 300] width 191 height 14
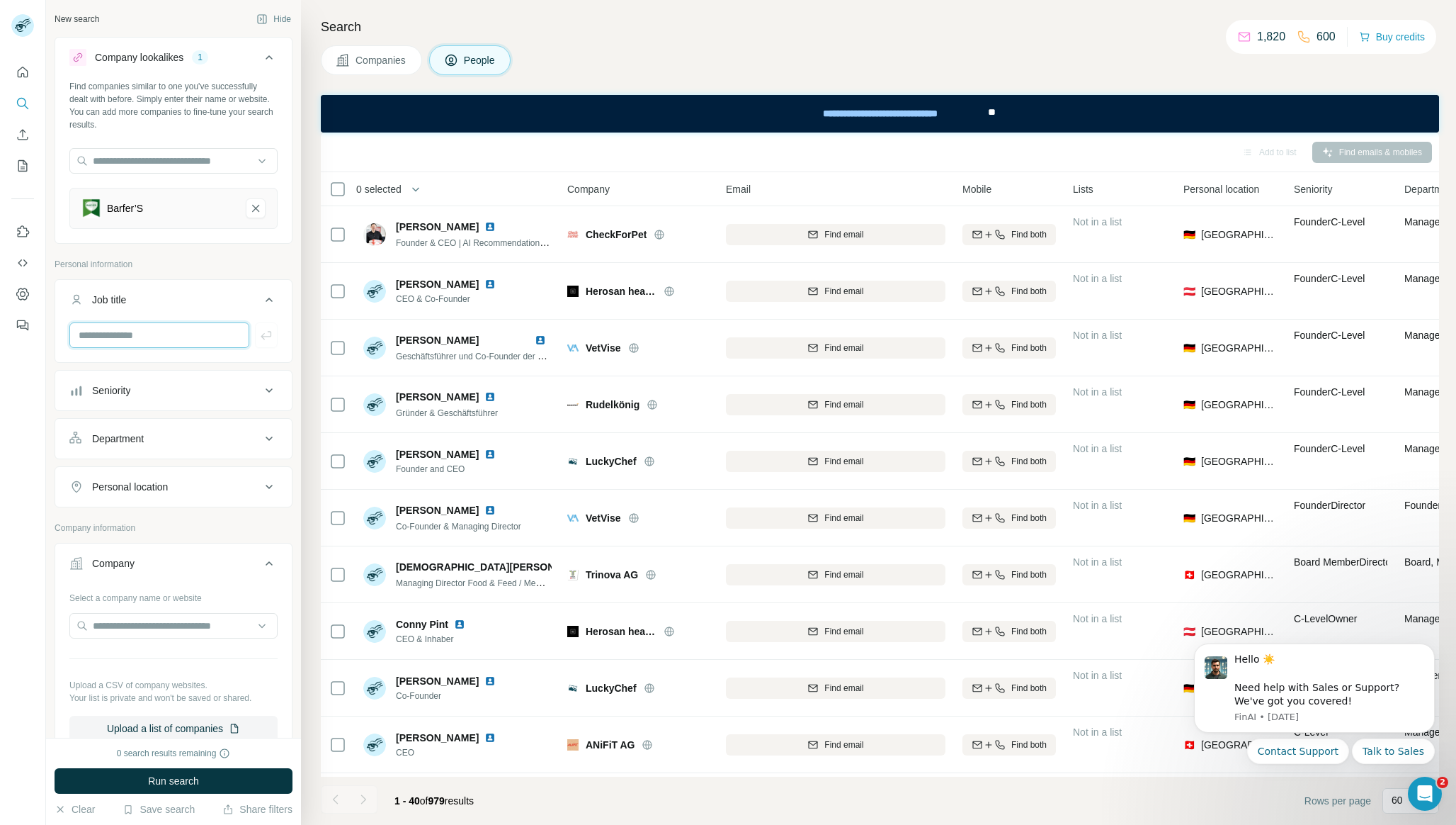
click at [202, 332] on input "text" at bounding box center [159, 335] width 180 height 25
click at [206, 370] on div "Seniority" at bounding box center [173, 390] width 238 height 41
click at [206, 389] on div "Seniority" at bounding box center [165, 391] width 191 height 14
click at [65, 474] on div "Board Member C-Level Director Founder Head Manager Other Owner Partner VP" at bounding box center [173, 545] width 236 height 264
click at [83, 476] on icon at bounding box center [77, 477] width 17 height 17
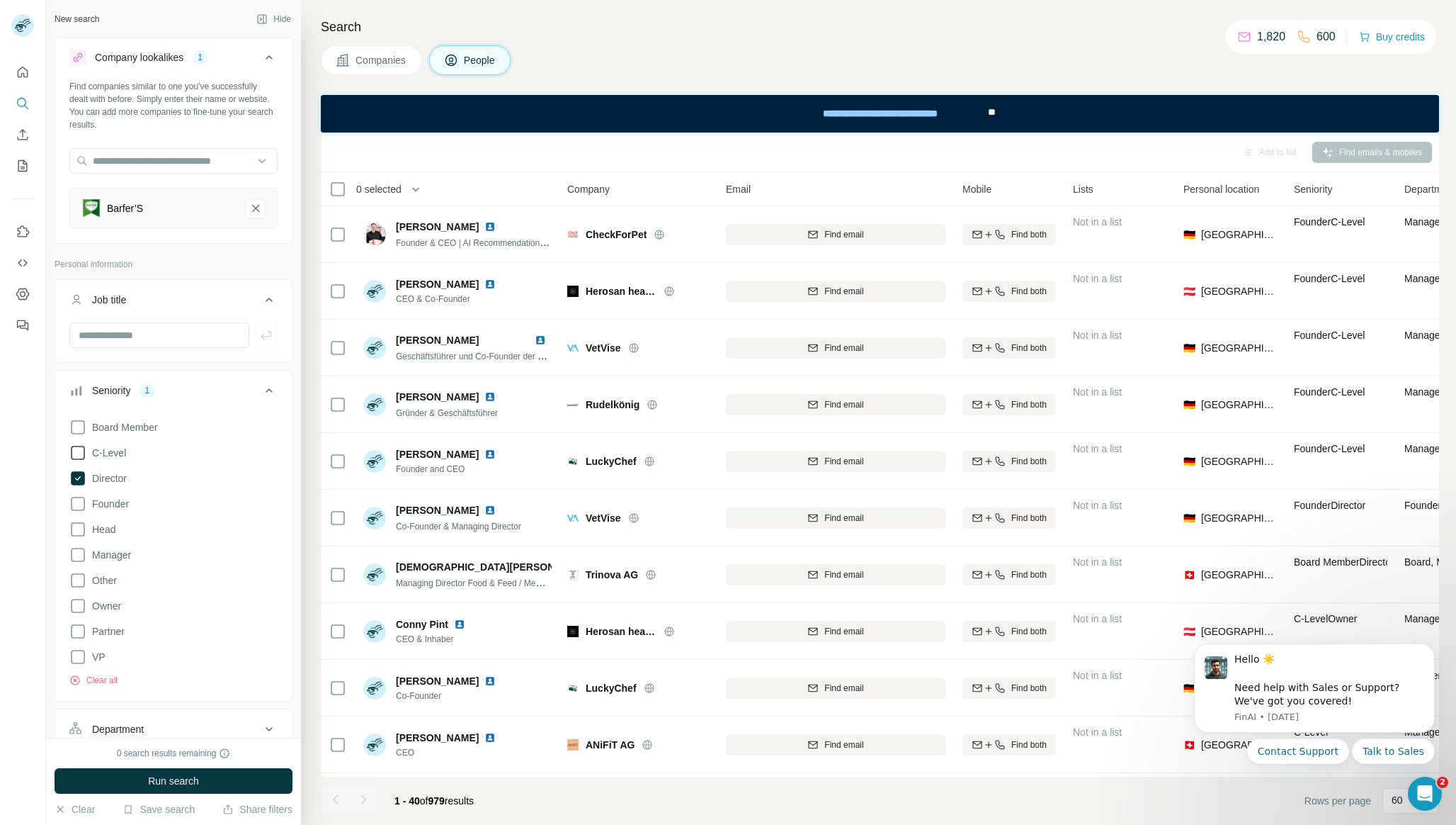
click at [80, 457] on icon at bounding box center [77, 452] width 17 height 17
click at [76, 506] on icon at bounding box center [77, 504] width 17 height 17
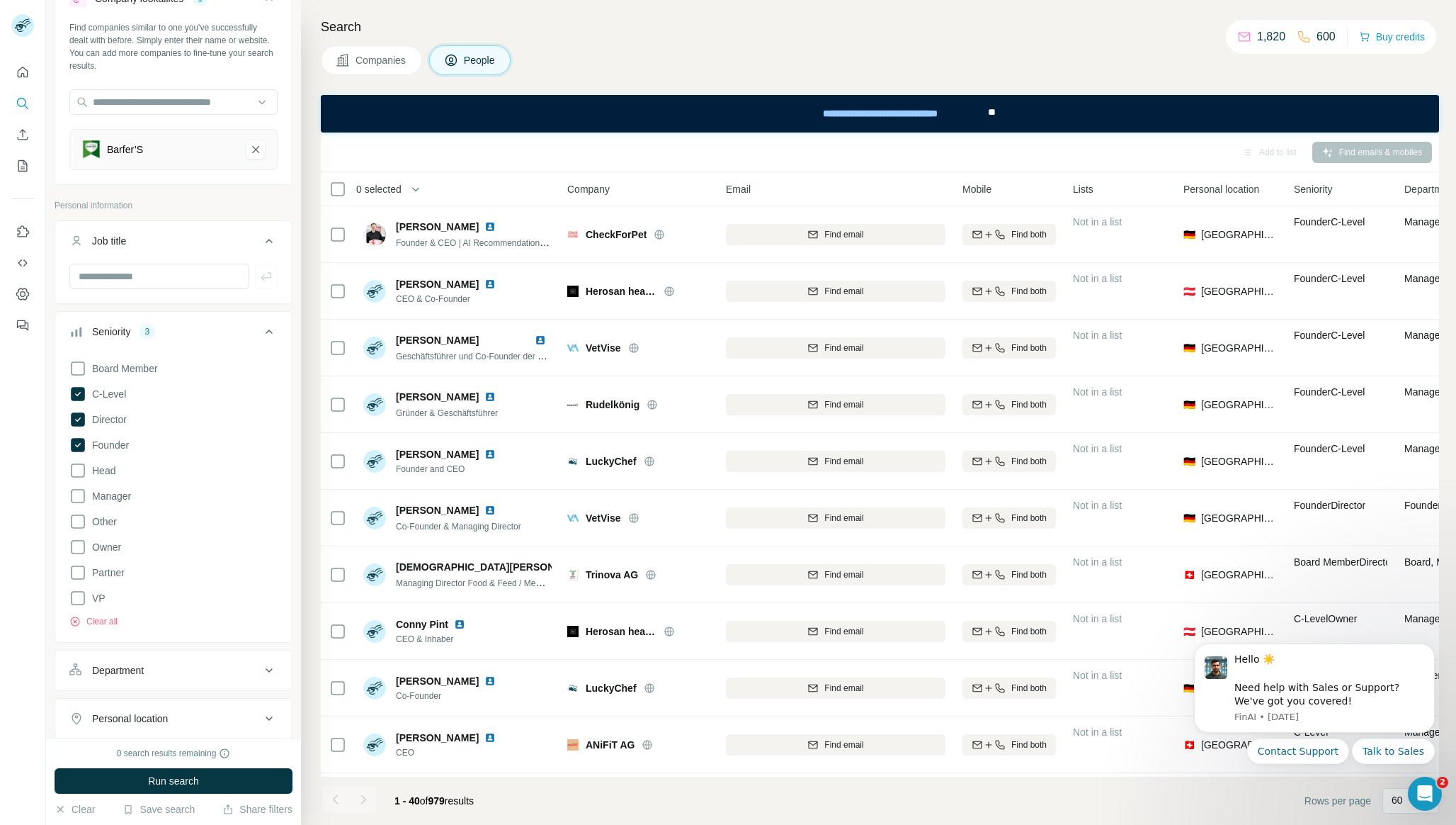
scroll to position [83, 0]
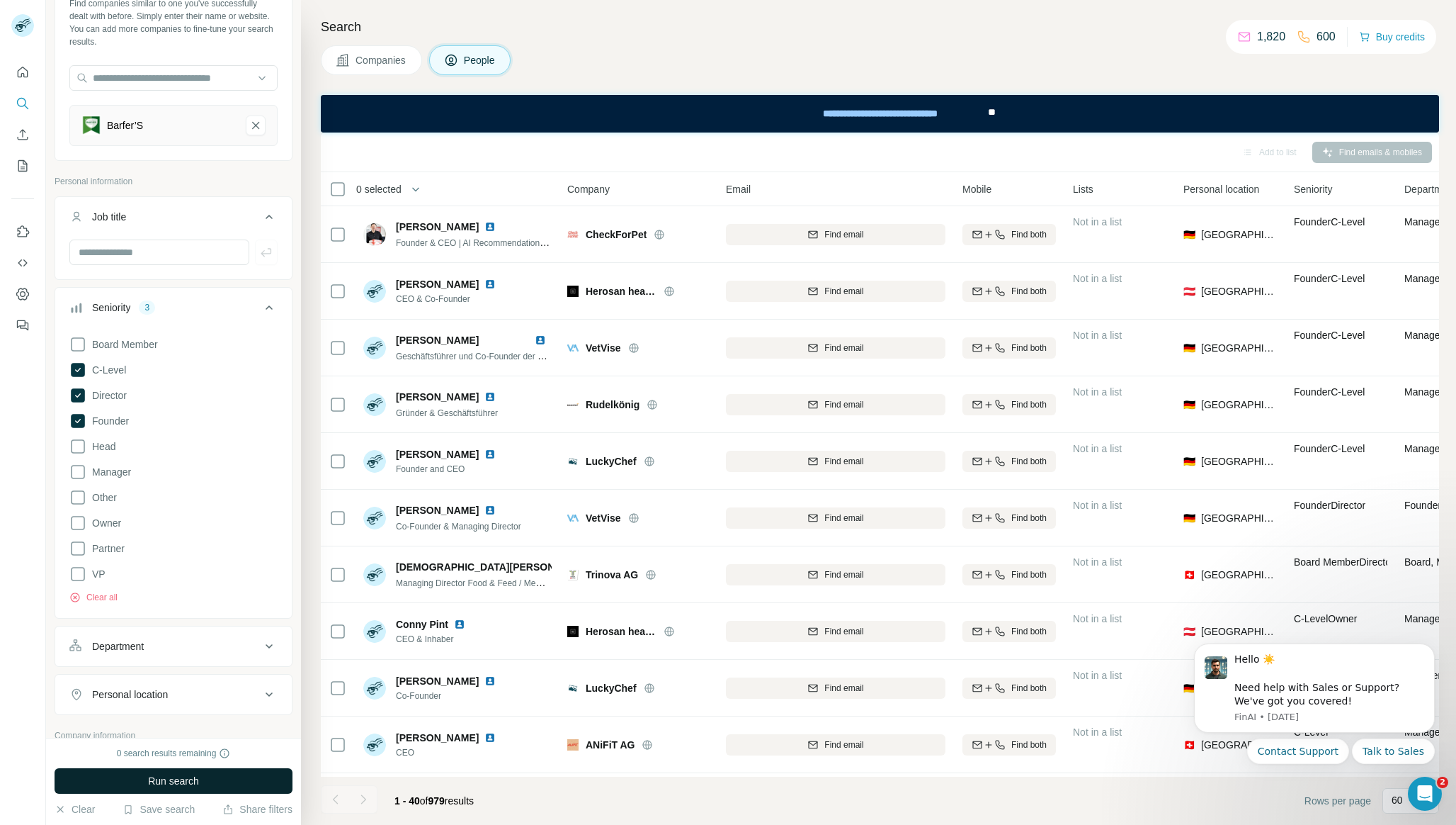
click at [233, 785] on button "Run search" at bounding box center [173, 780] width 238 height 25
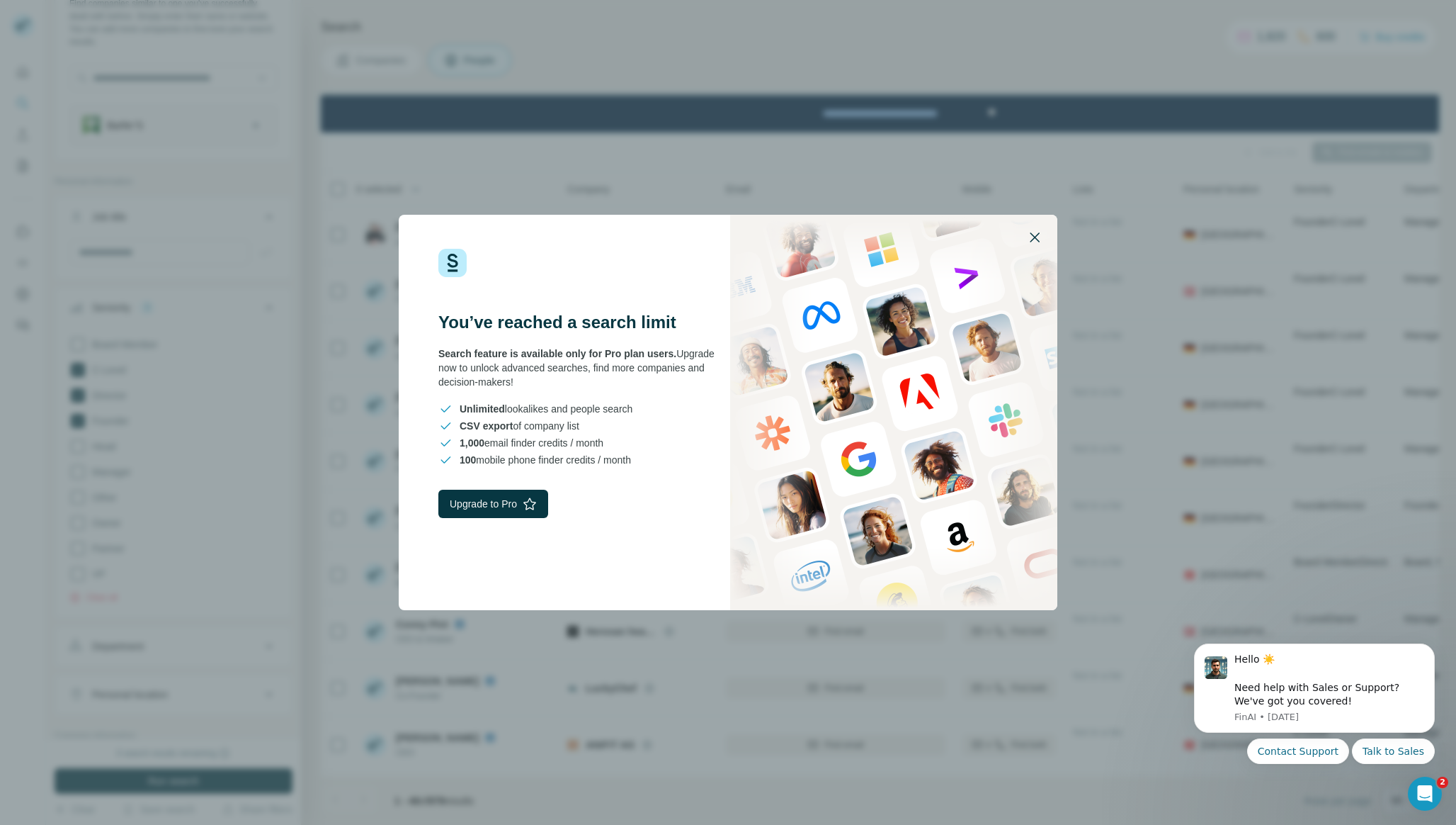
click at [1039, 236] on icon "button" at bounding box center [1034, 236] width 17 height 17
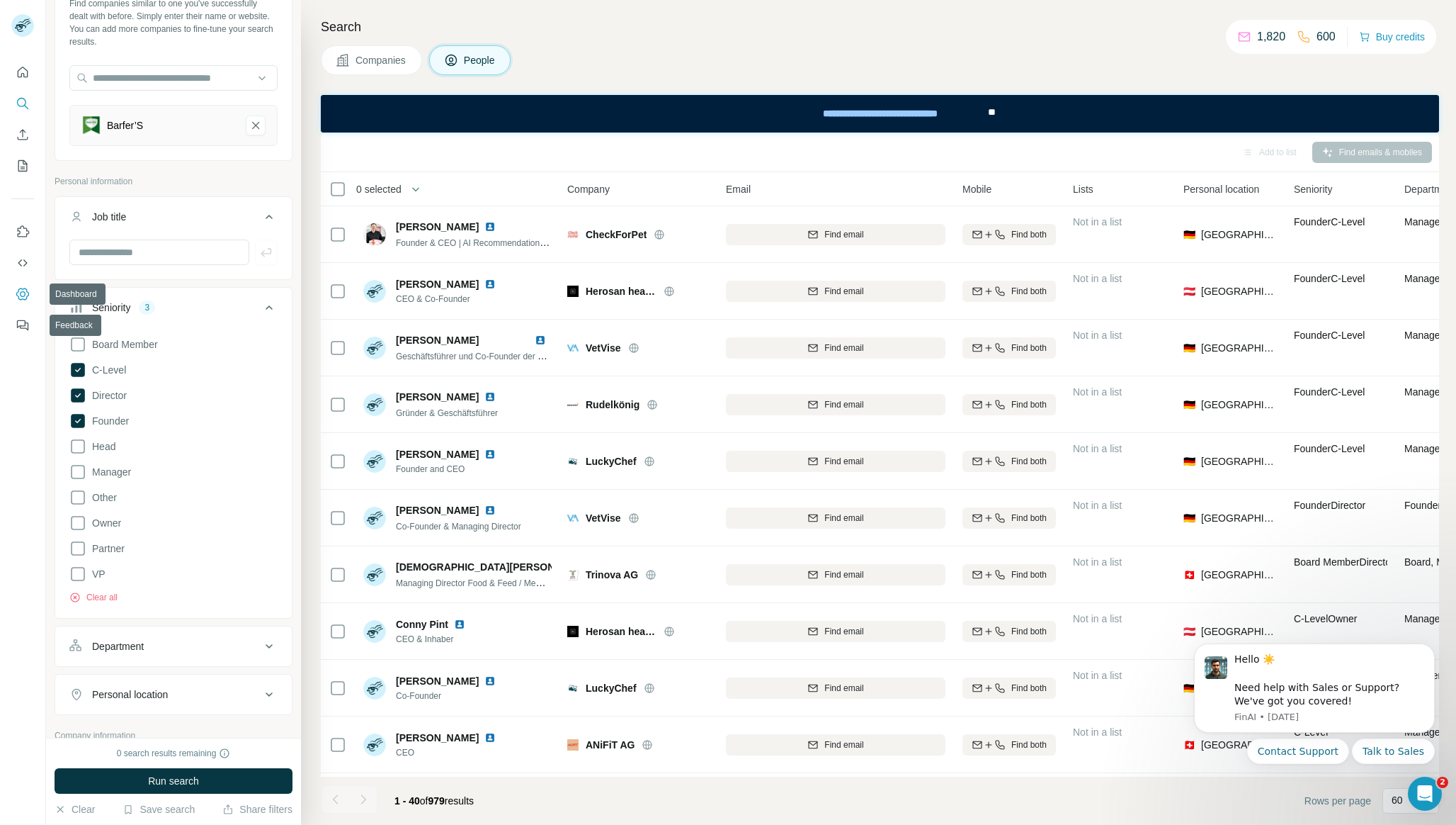
click at [24, 293] on icon "Dashboard" at bounding box center [23, 294] width 14 height 14
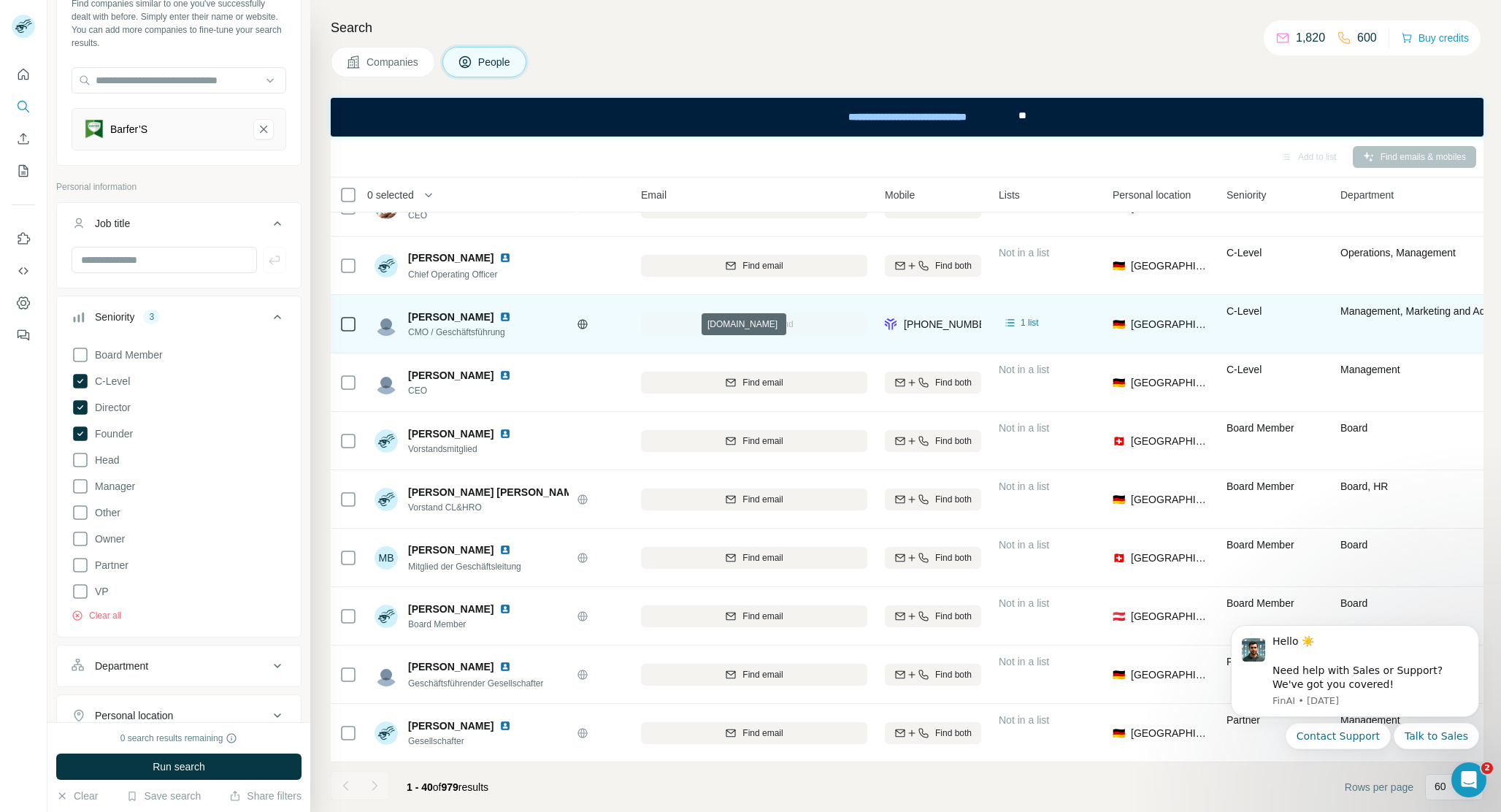
scroll to position [1786, 233]
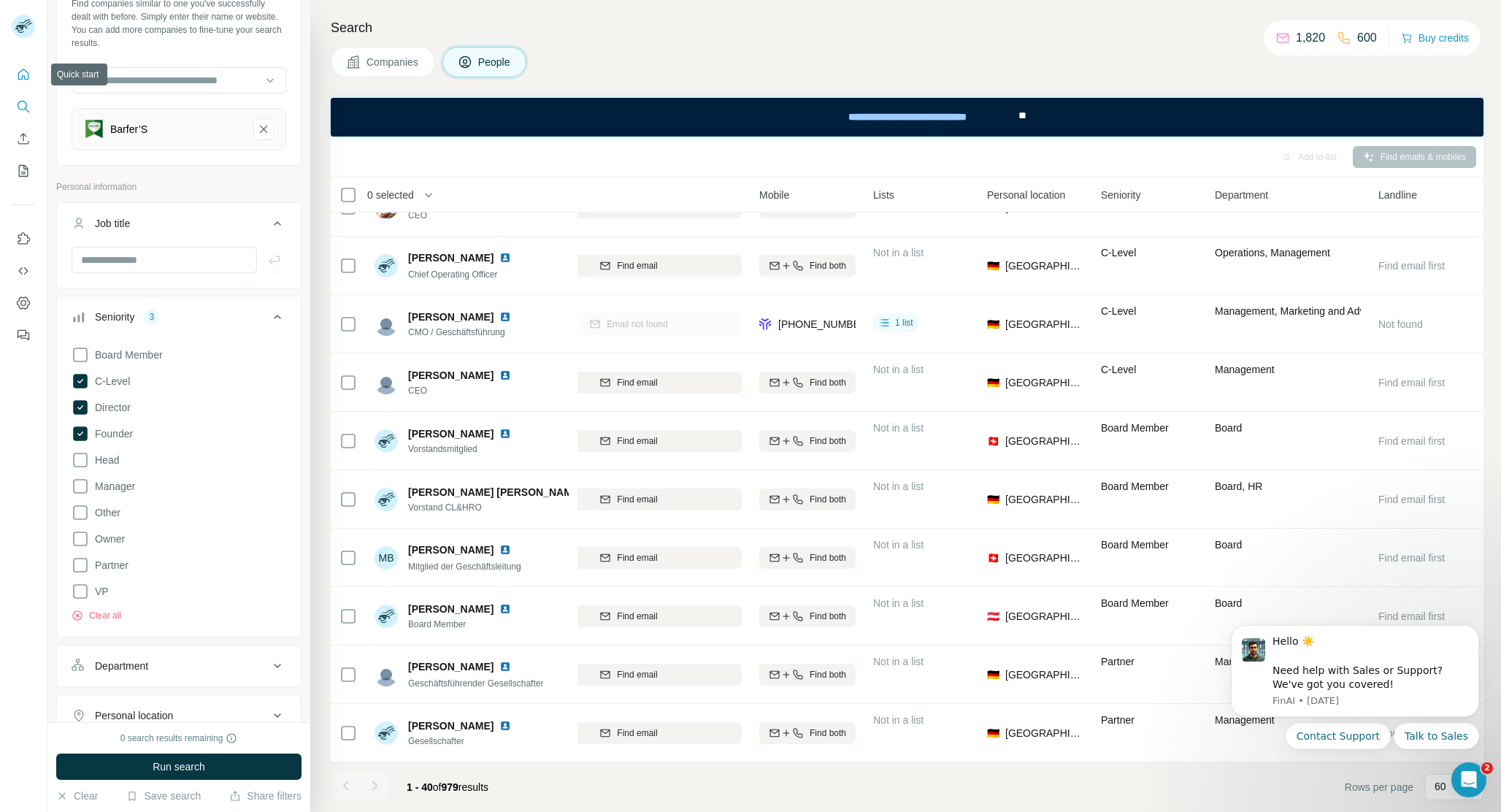
click at [28, 75] on icon "Quick start" at bounding box center [23, 74] width 11 height 11
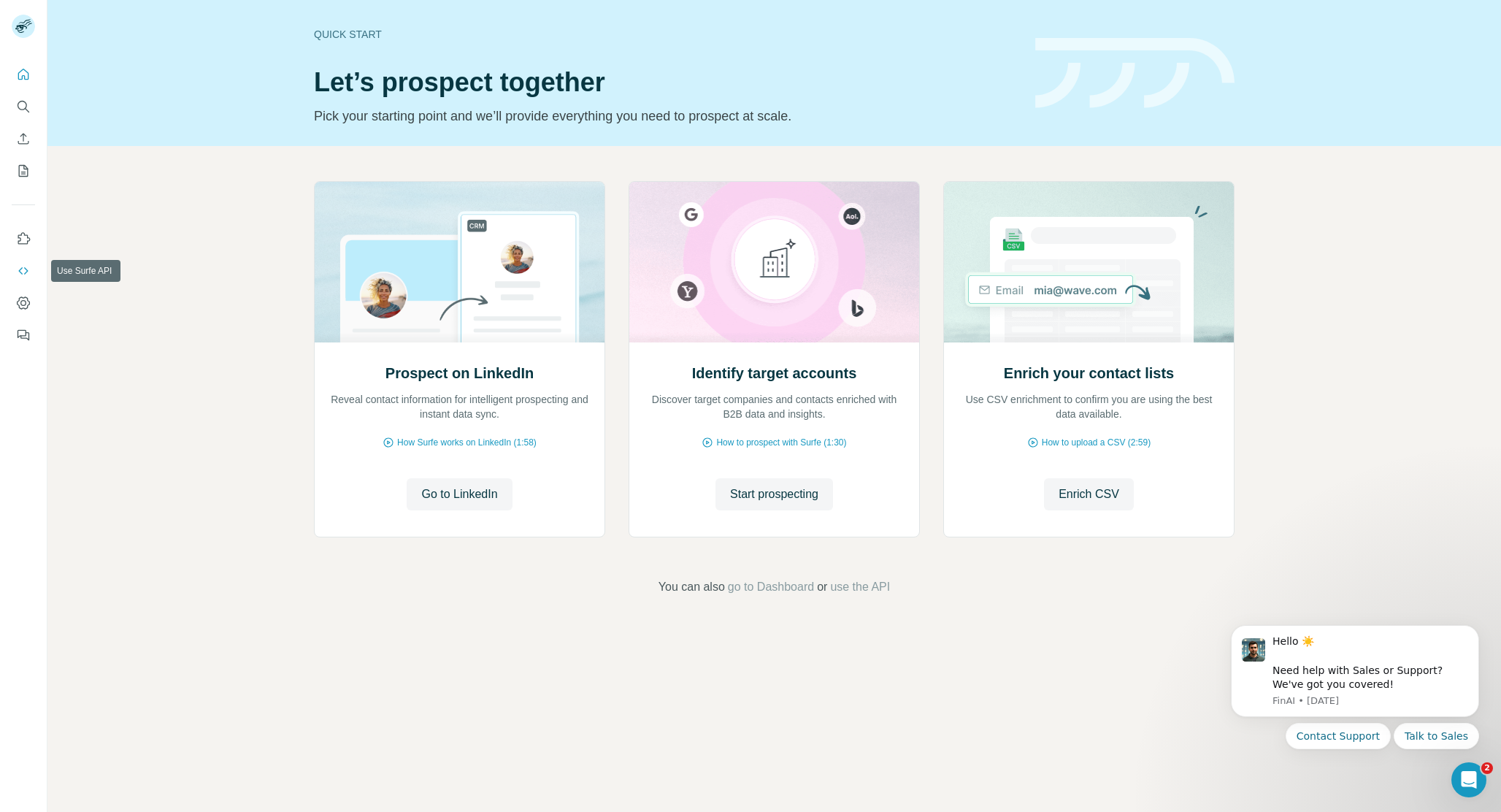
click at [26, 266] on icon "Use Surfe API" at bounding box center [23, 271] width 14 height 14
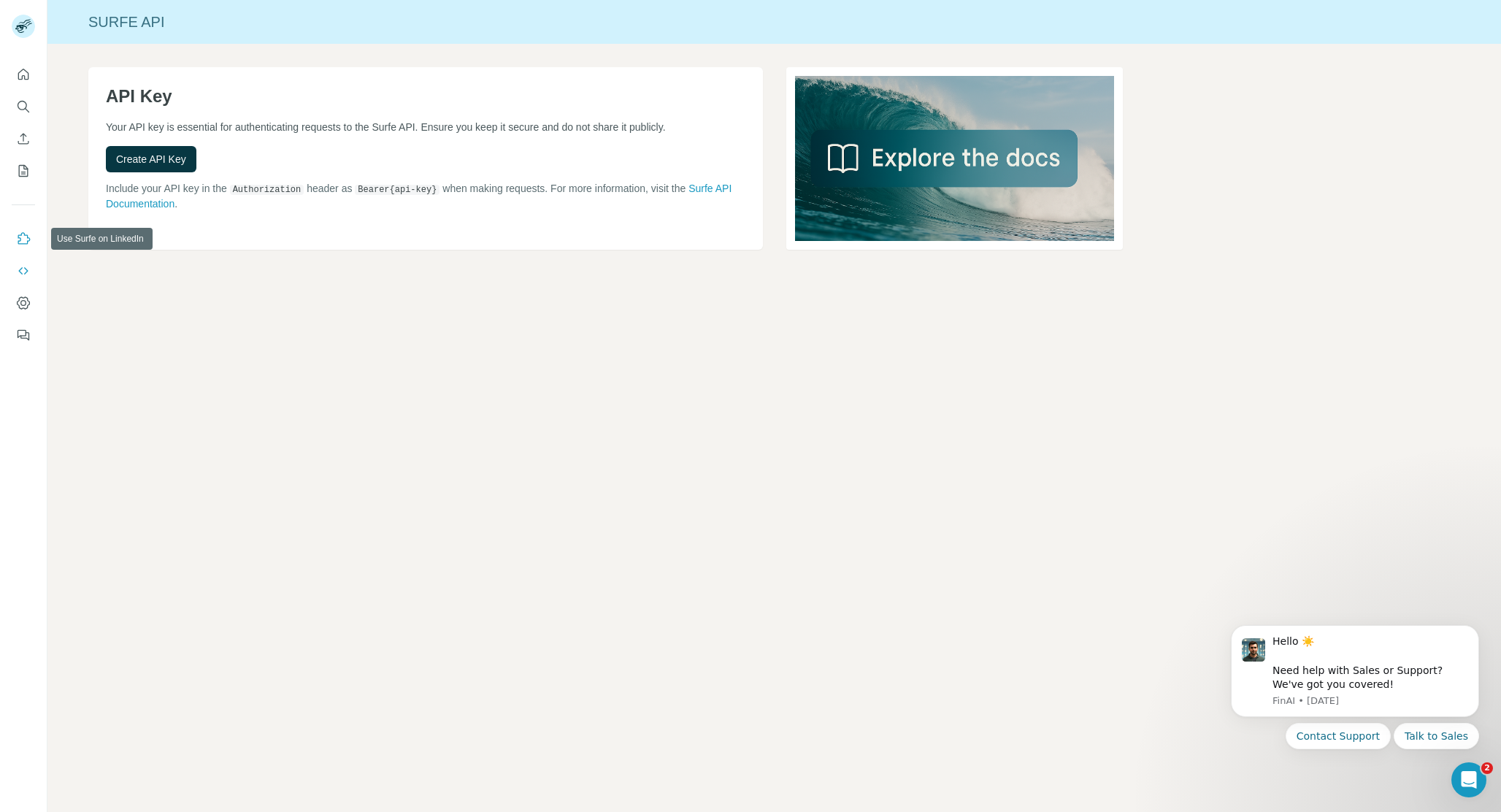
click at [23, 245] on icon "Use Surfe on LinkedIn" at bounding box center [23, 238] width 14 height 14
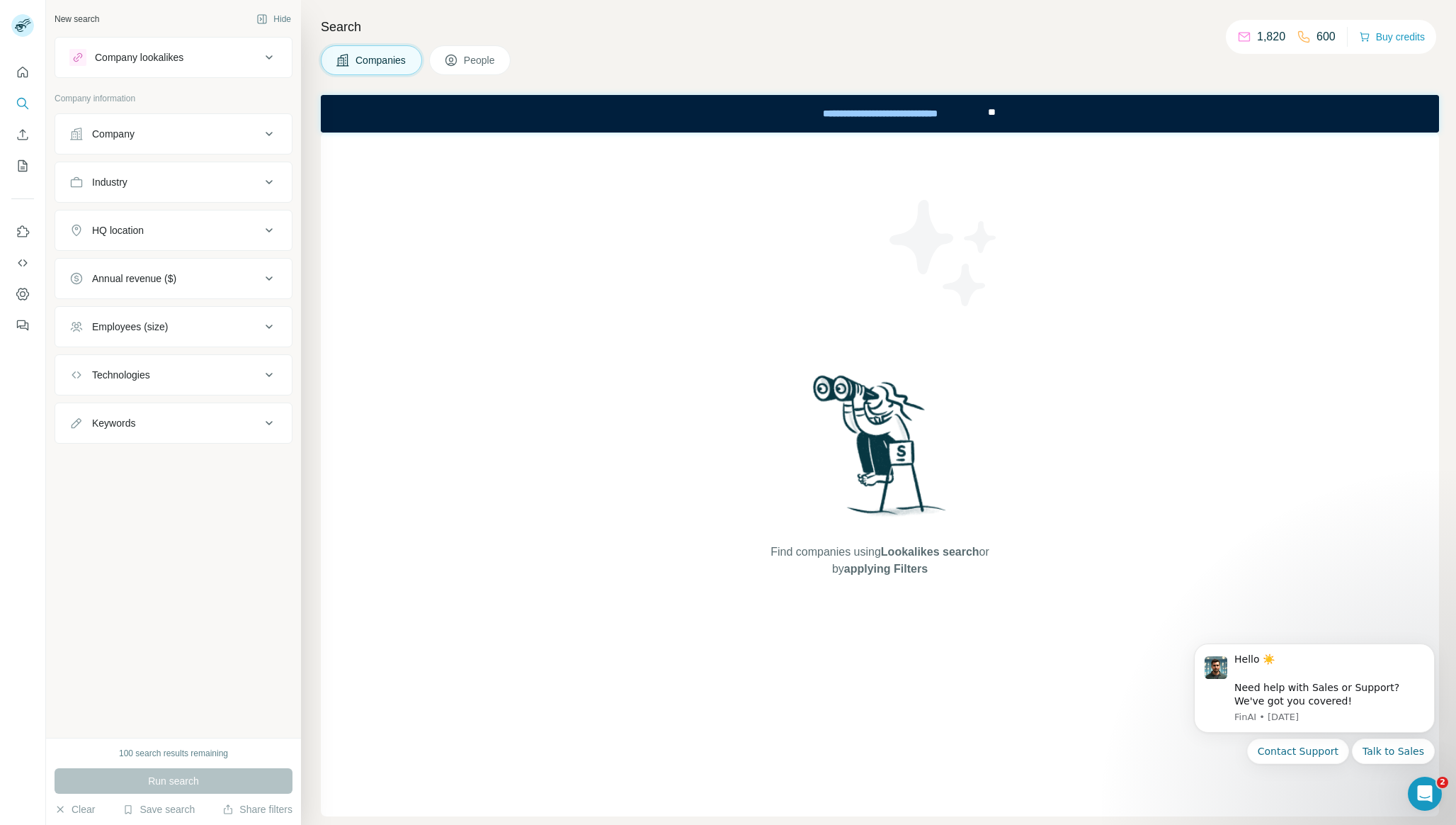
click at [1054, 51] on div "Companies People" at bounding box center [881, 60] width 1119 height 30
click at [227, 751] on icon at bounding box center [224, 753] width 11 height 11
click at [180, 582] on div "New search Hide Company lookalikes Company information Company Industry HQ loca…" at bounding box center [173, 369] width 255 height 737
